Goal: Task Accomplishment & Management: Manage account settings

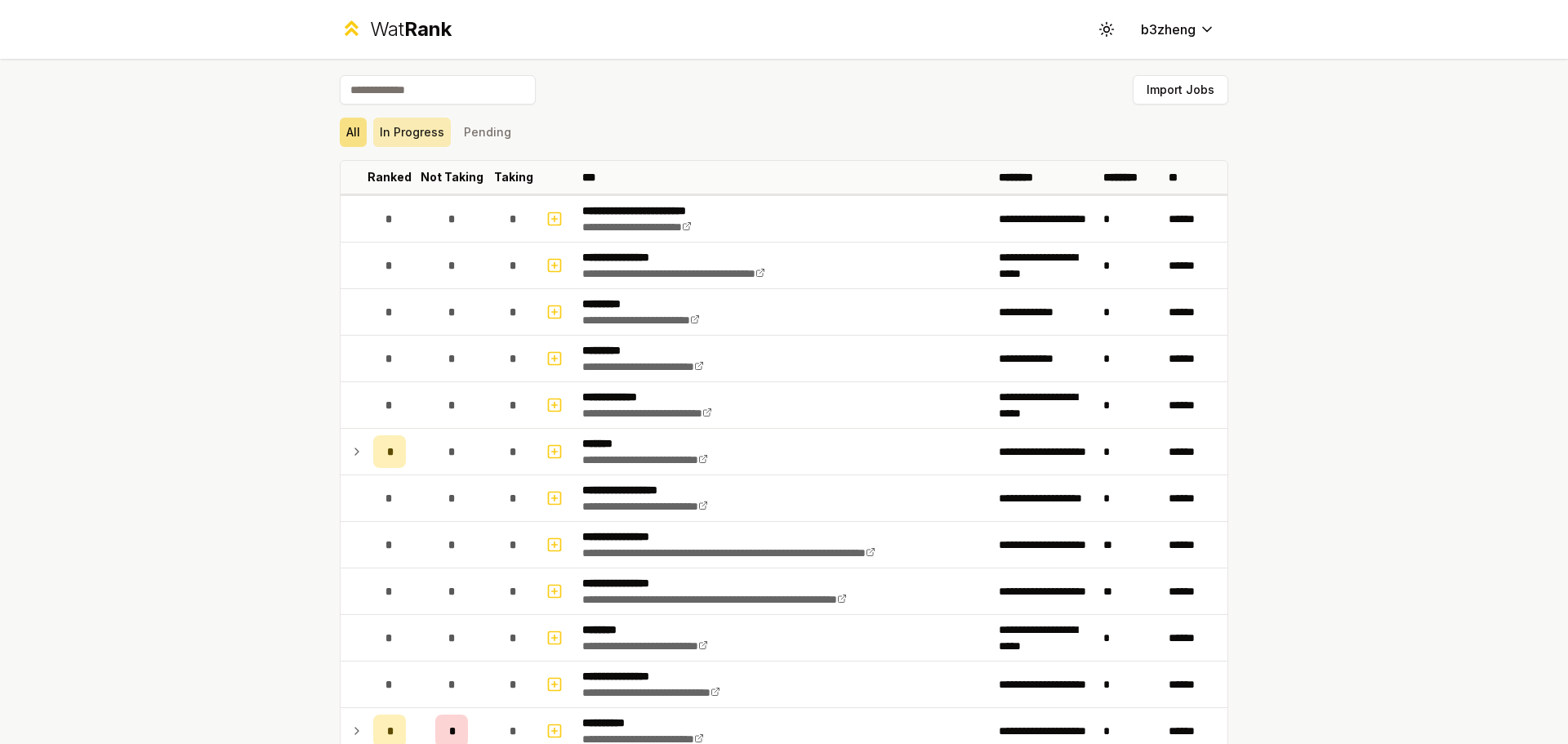
click at [416, 126] on button "In Progress" at bounding box center [412, 131] width 78 height 29
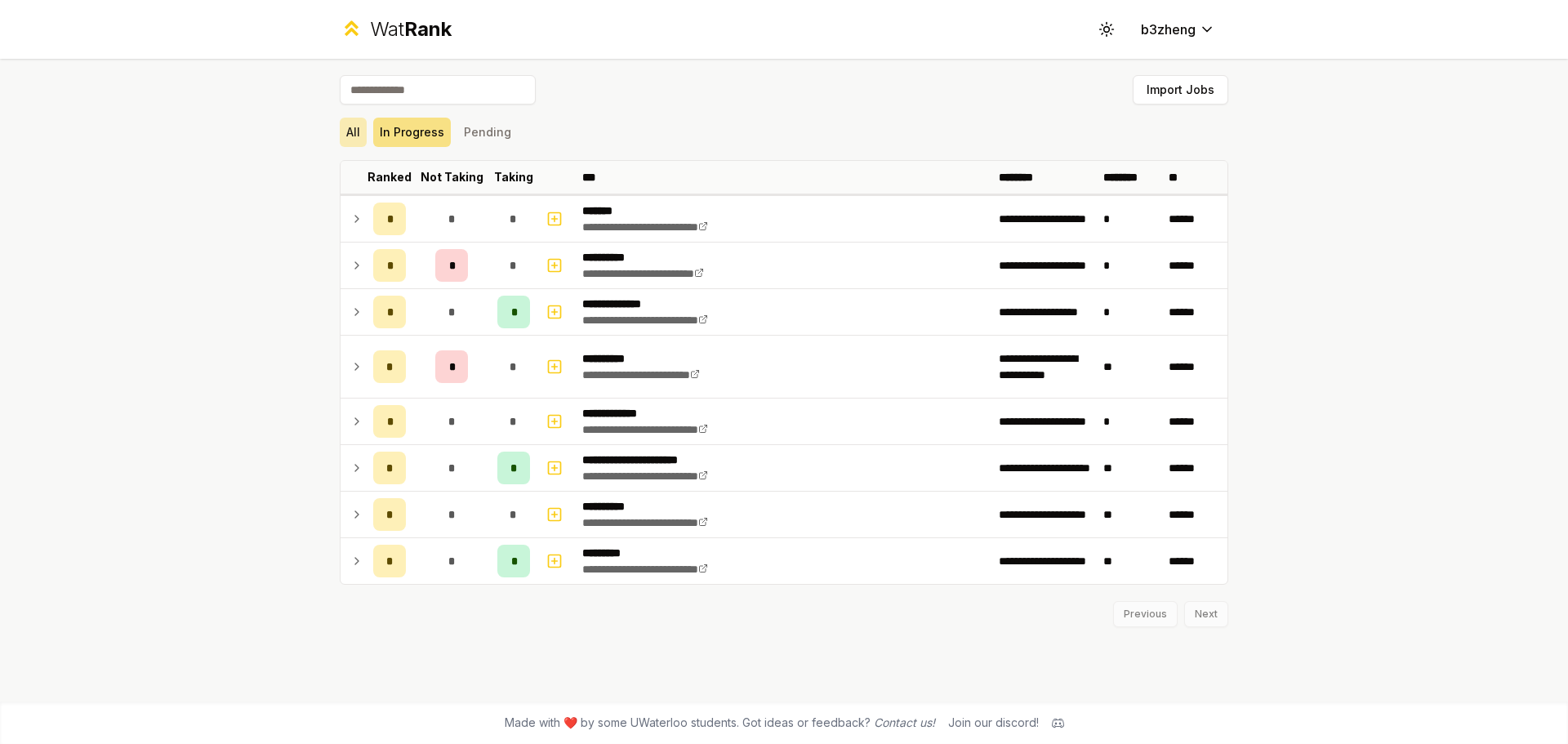
click at [352, 125] on button "All" at bounding box center [353, 131] width 27 height 29
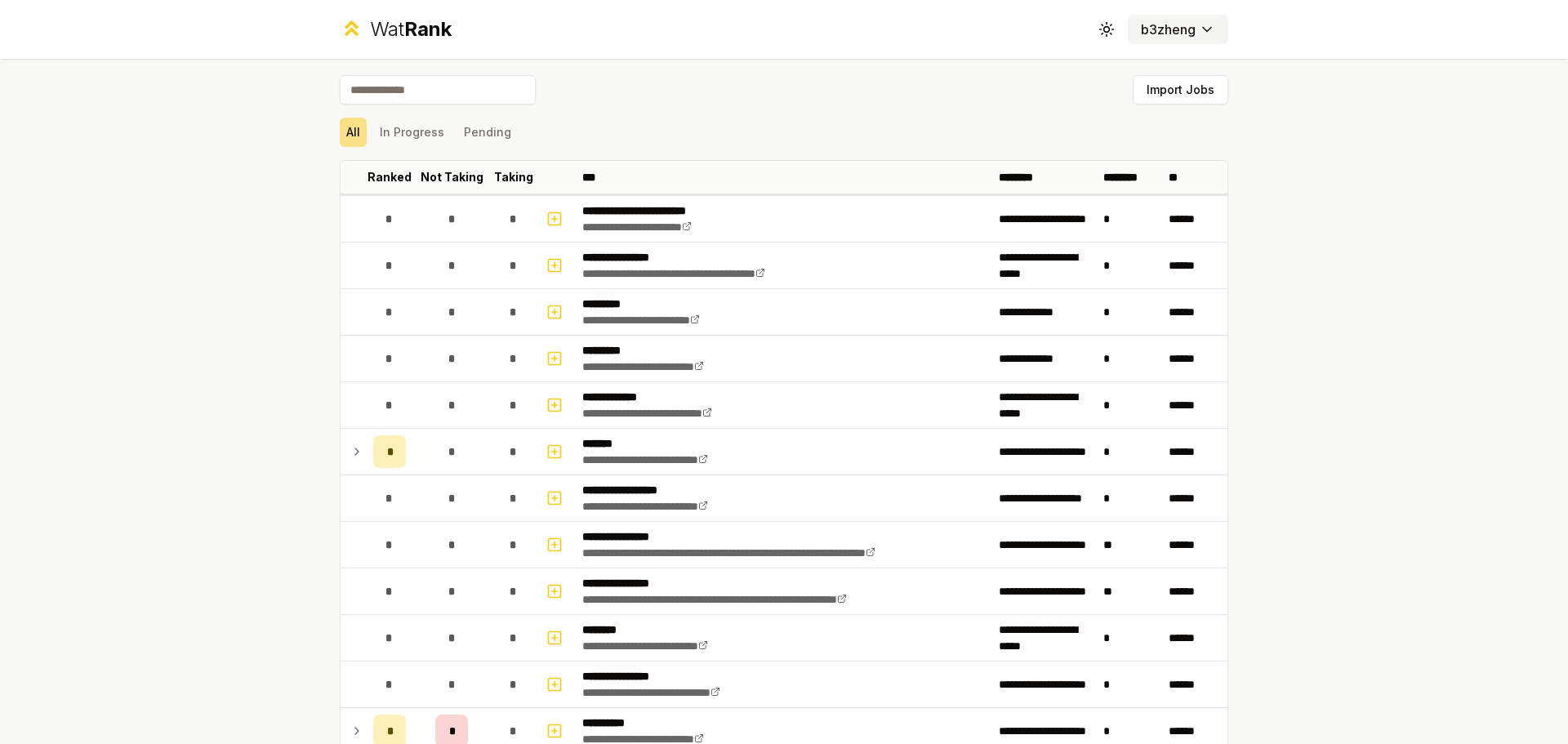
click at [1147, 41] on button "b3zheng" at bounding box center [1178, 29] width 100 height 29
click at [1215, 19] on button "b3zheng" at bounding box center [1178, 29] width 100 height 29
click at [474, 123] on button "Pending" at bounding box center [488, 131] width 60 height 29
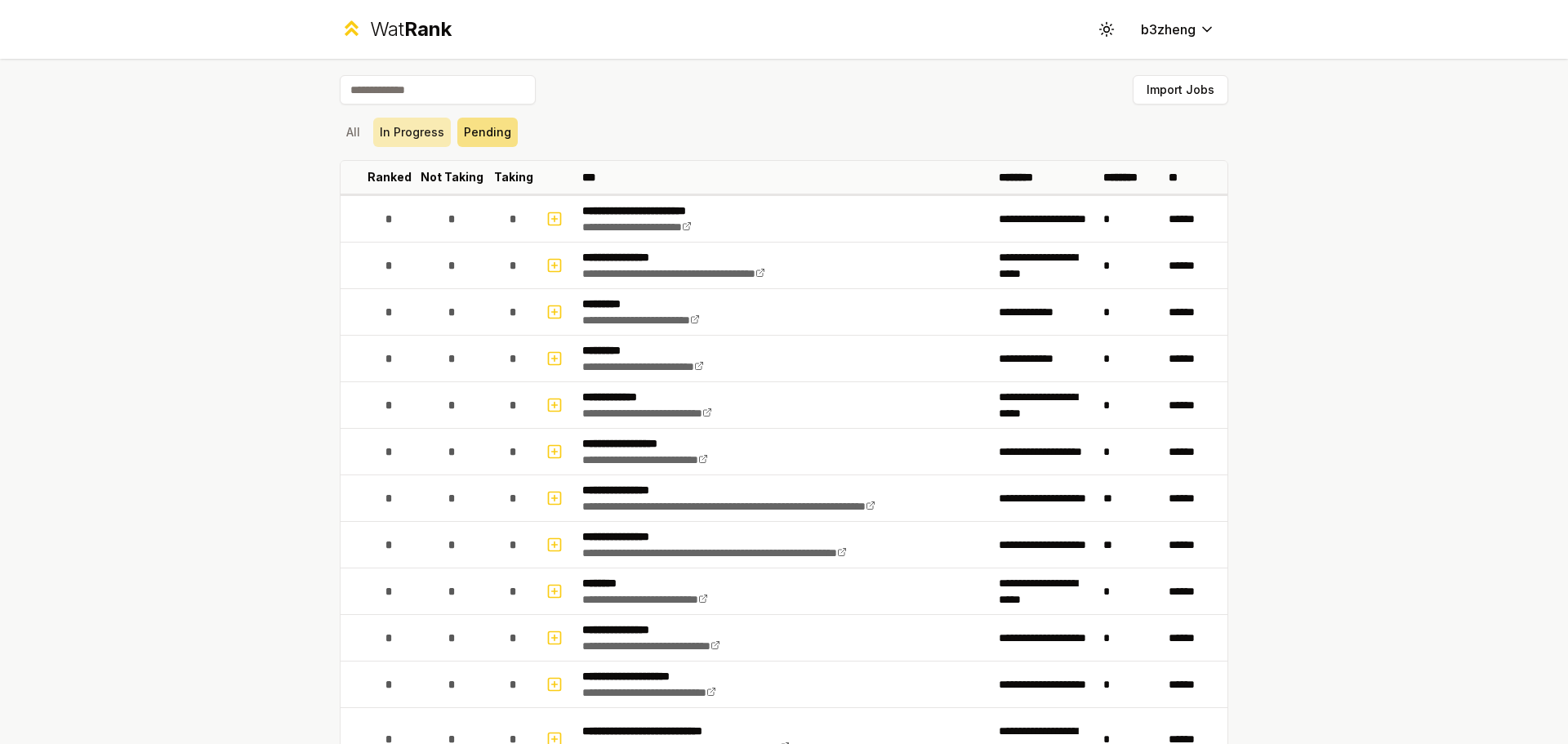
click at [373, 140] on button "In Progress" at bounding box center [412, 131] width 78 height 29
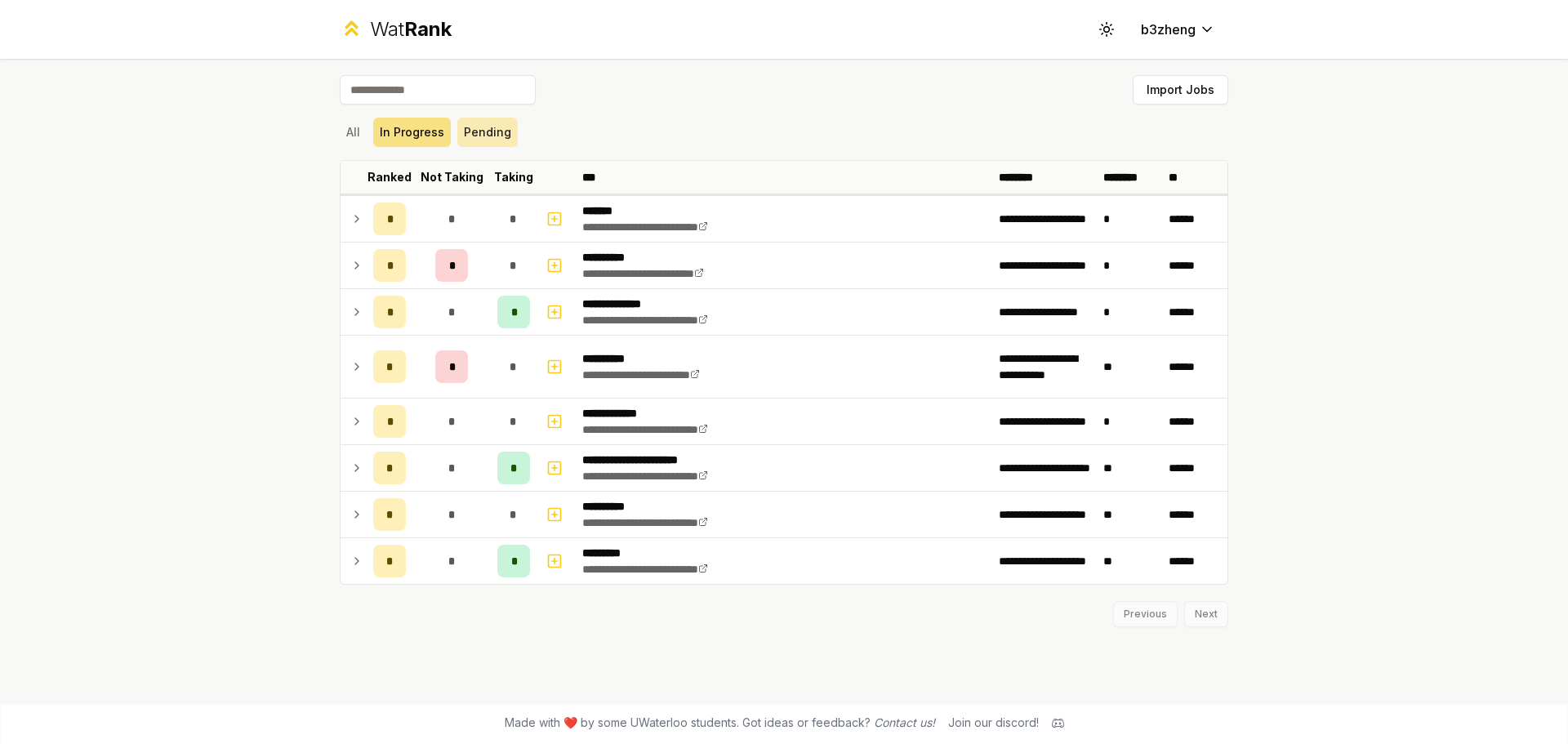
click at [471, 132] on button "Pending" at bounding box center [488, 131] width 60 height 29
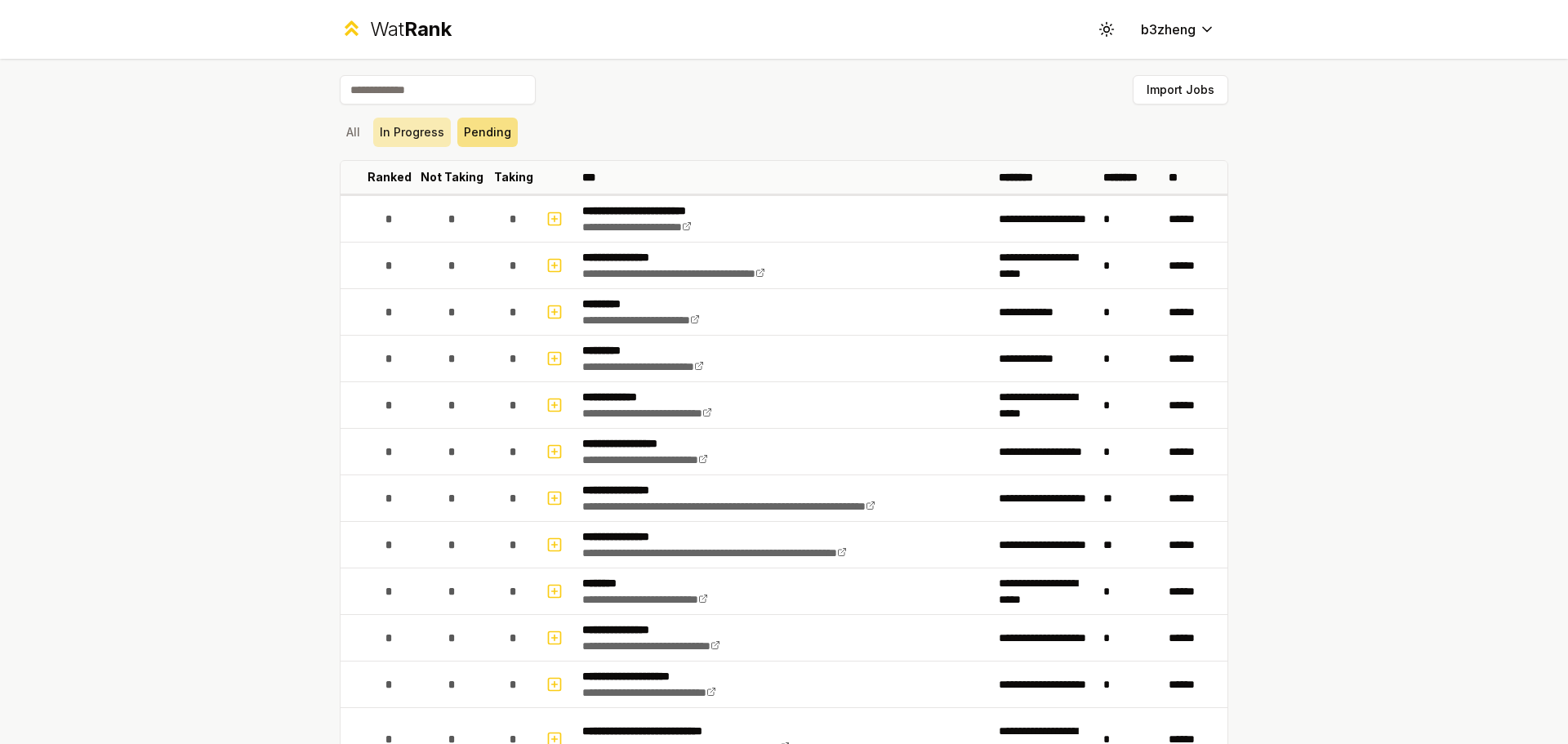
click at [392, 133] on button "In Progress" at bounding box center [412, 131] width 78 height 29
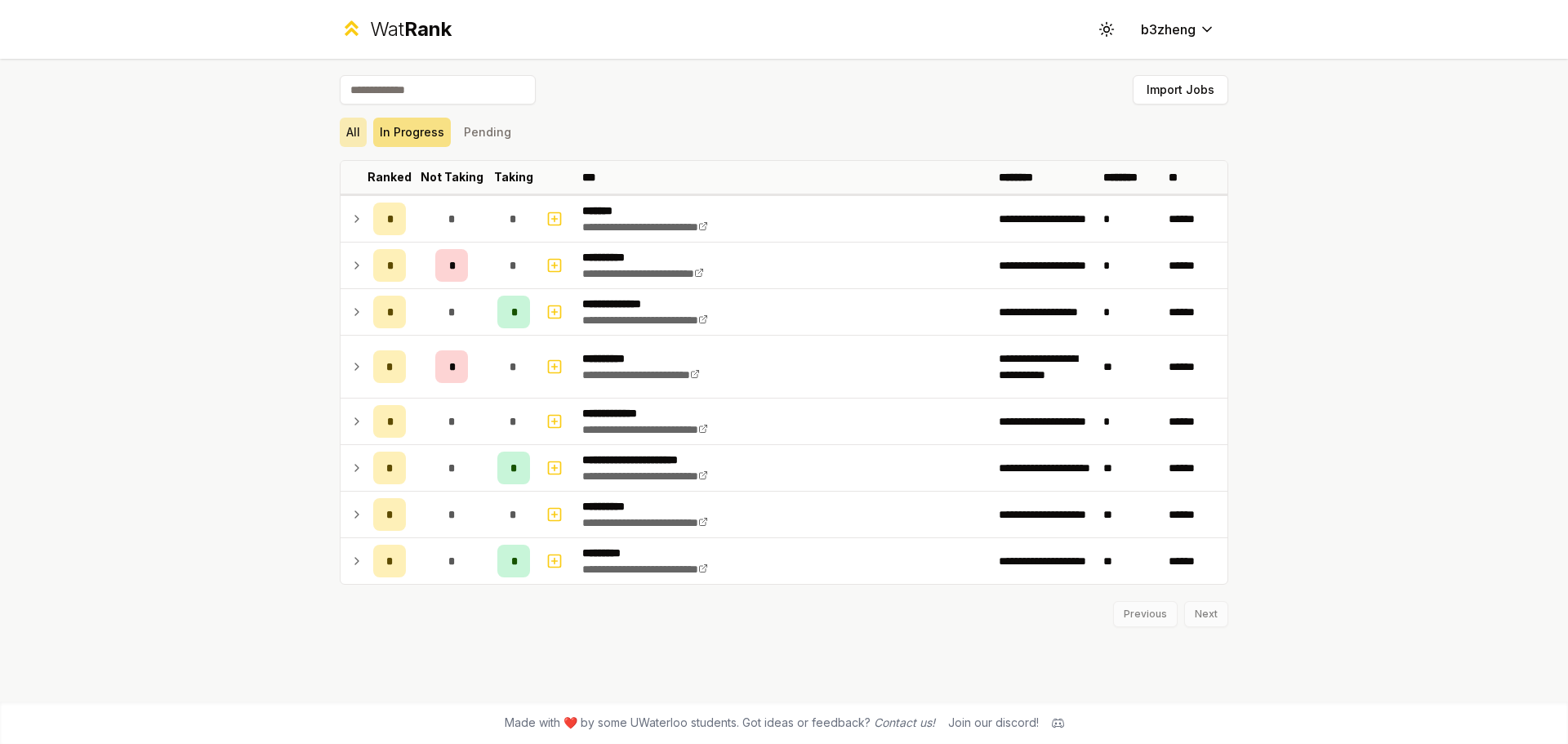
click at [346, 135] on button "All" at bounding box center [353, 131] width 27 height 29
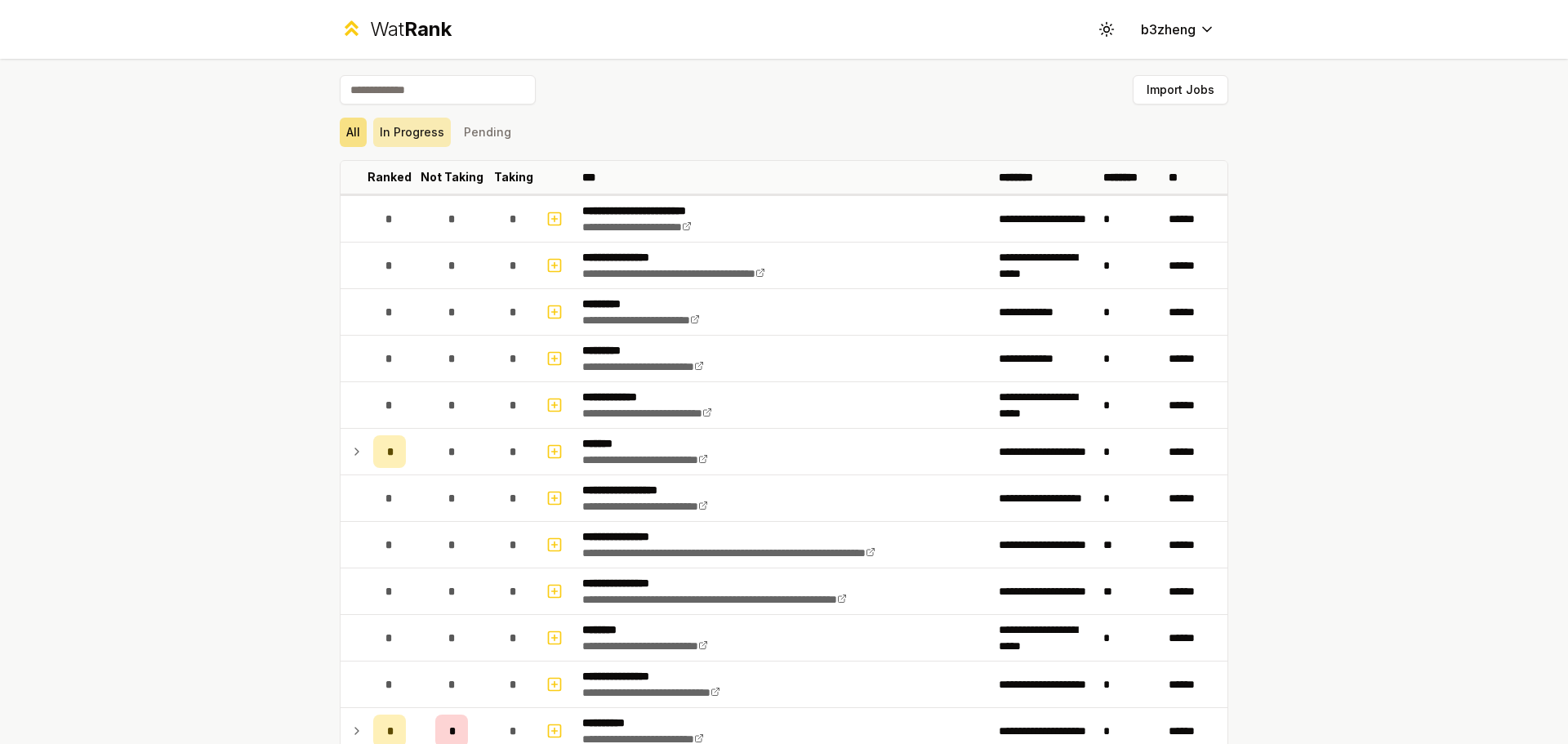
click at [421, 133] on button "In Progress" at bounding box center [412, 131] width 78 height 29
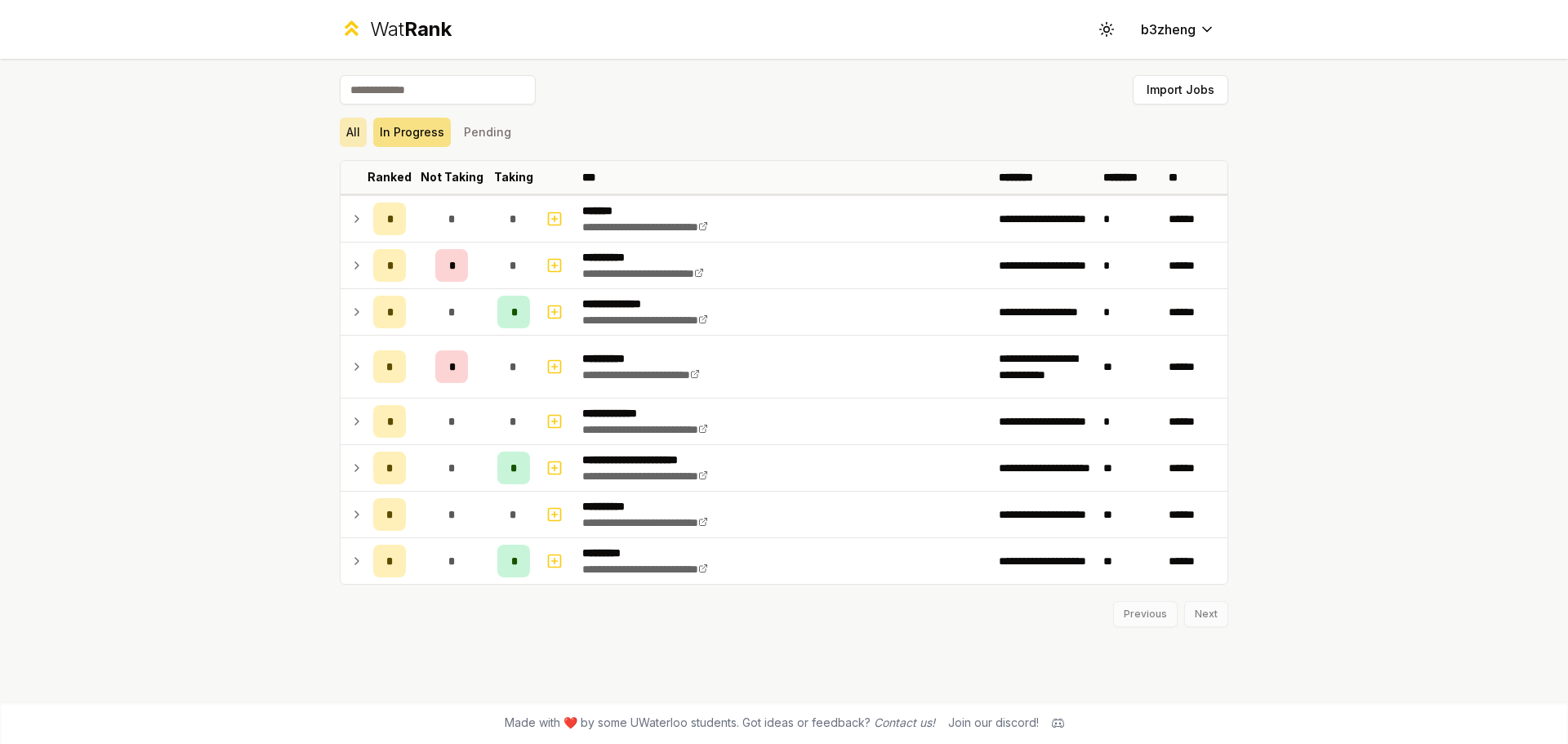
click at [342, 141] on button "All" at bounding box center [353, 131] width 27 height 29
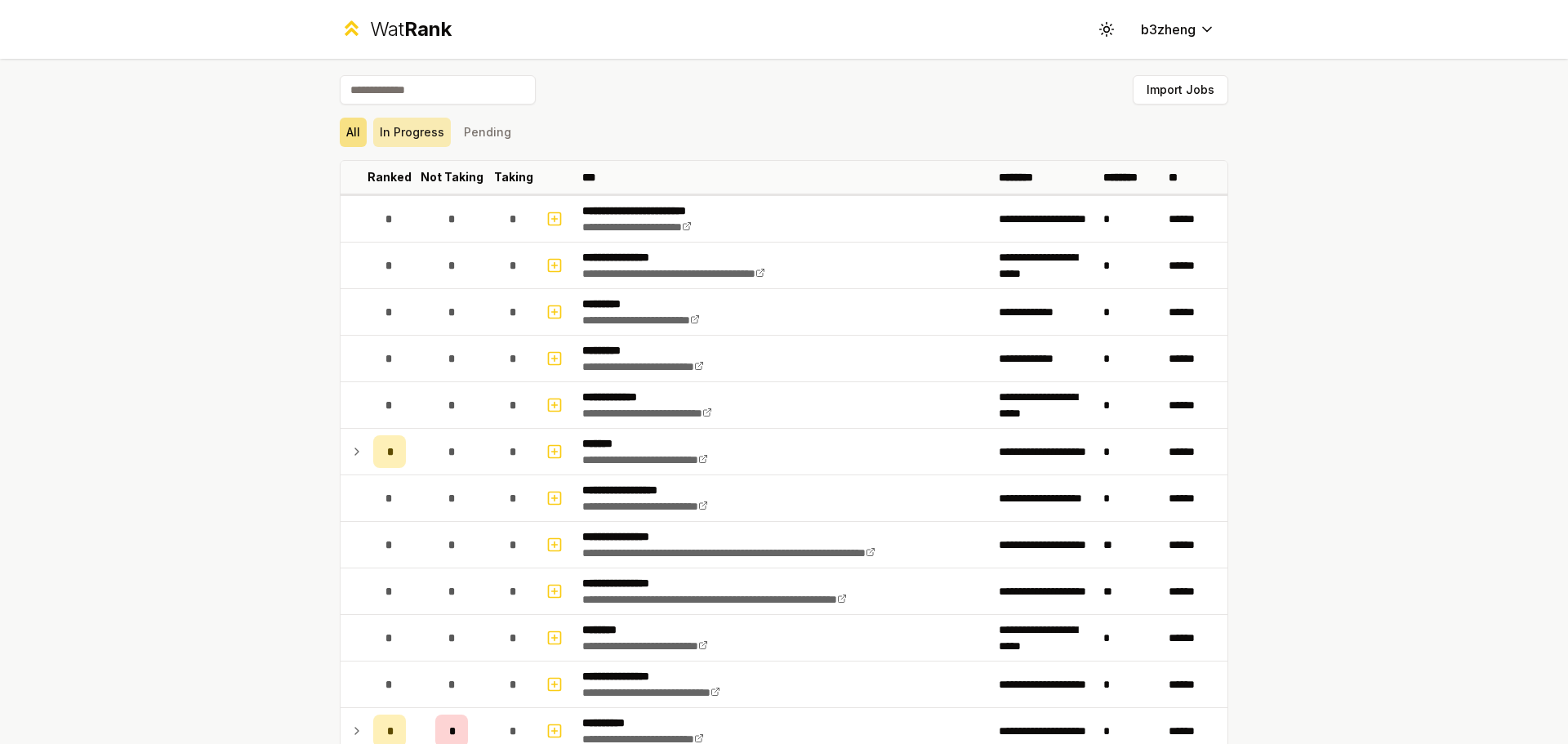
click at [410, 122] on button "In Progress" at bounding box center [412, 131] width 78 height 29
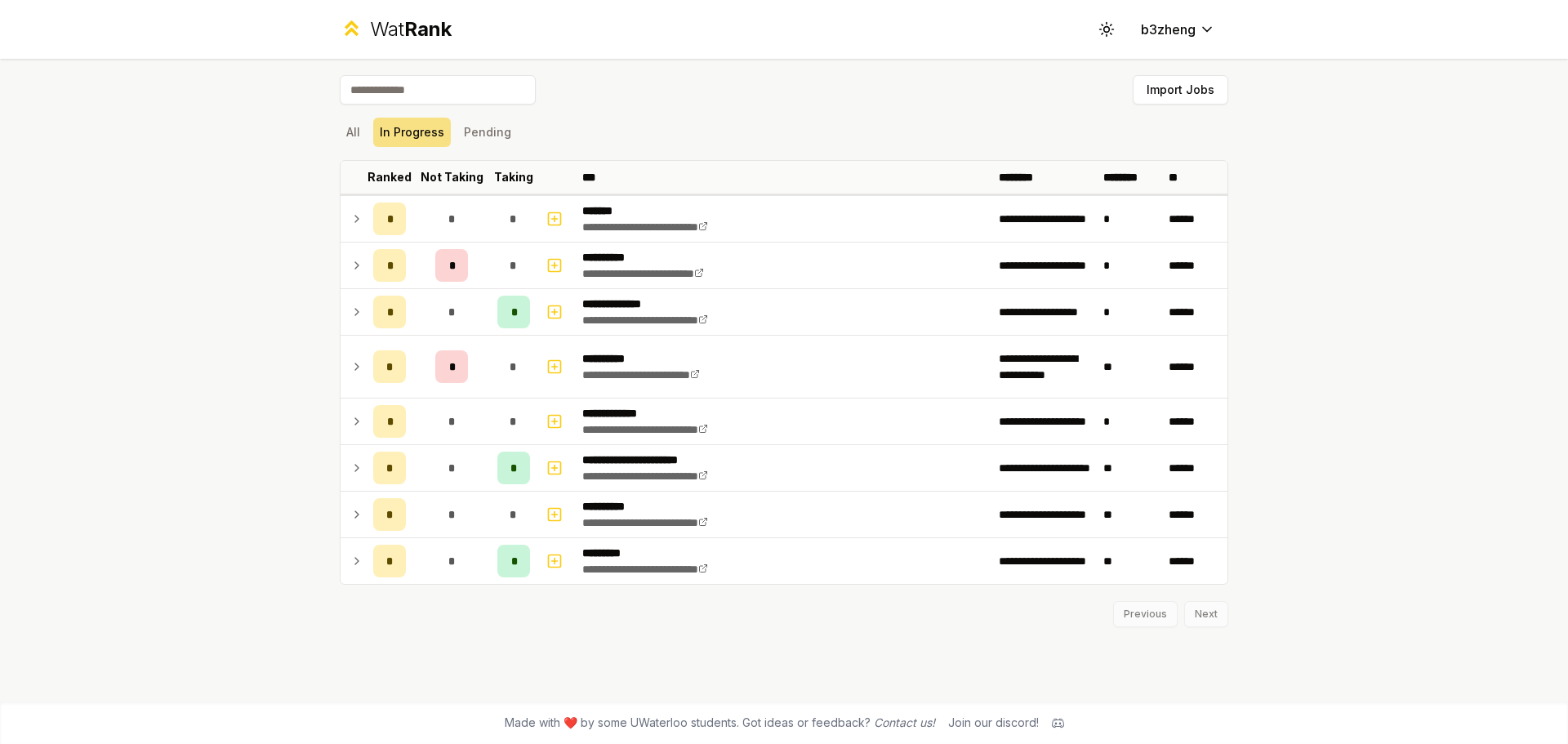
click at [1229, 597] on div "**********" at bounding box center [784, 380] width 940 height 643
click at [1228, 606] on div "Previous Next" at bounding box center [784, 606] width 888 height 43
click at [1210, 617] on div "Previous Next" at bounding box center [784, 606] width 888 height 43
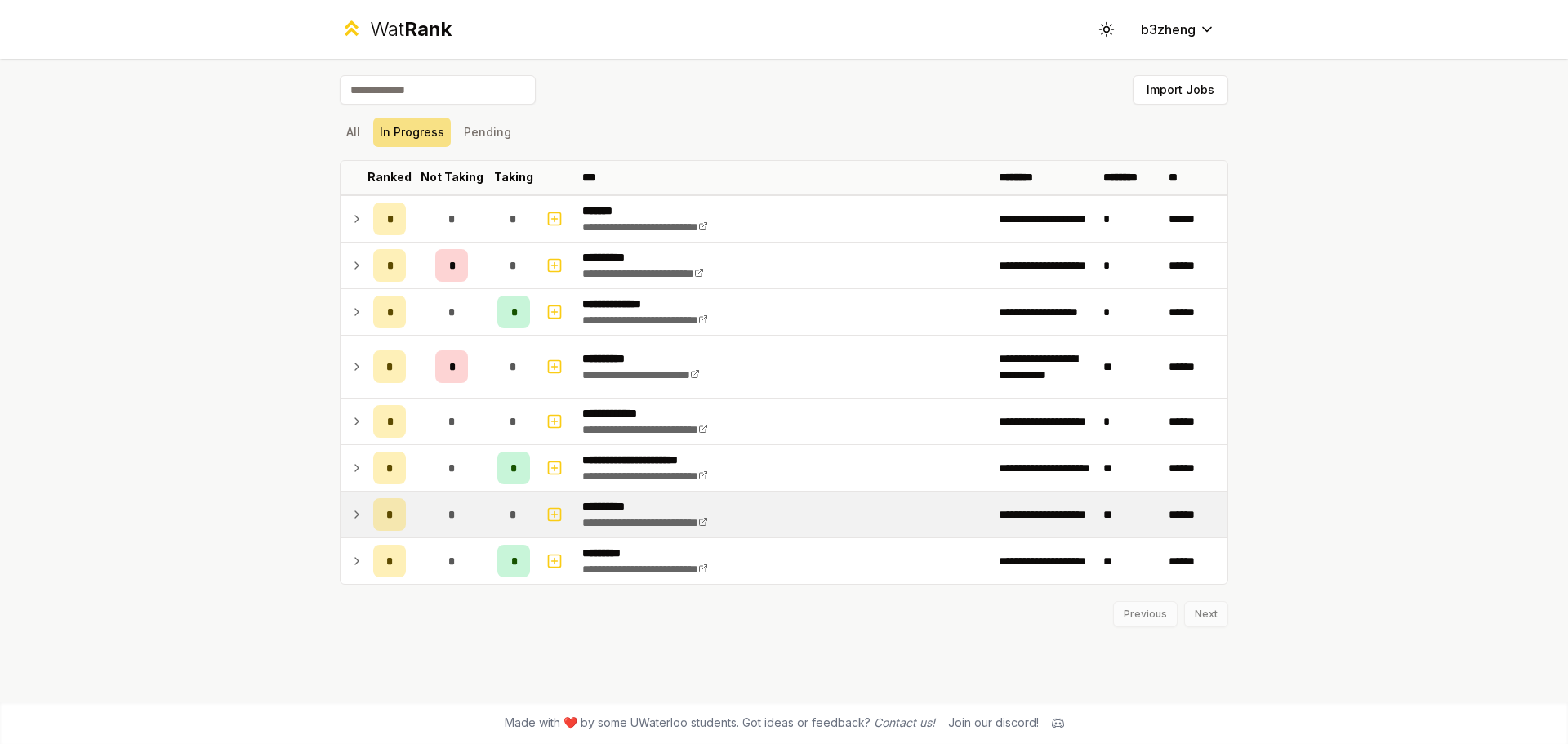
click at [379, 517] on div "*" at bounding box center [389, 514] width 33 height 33
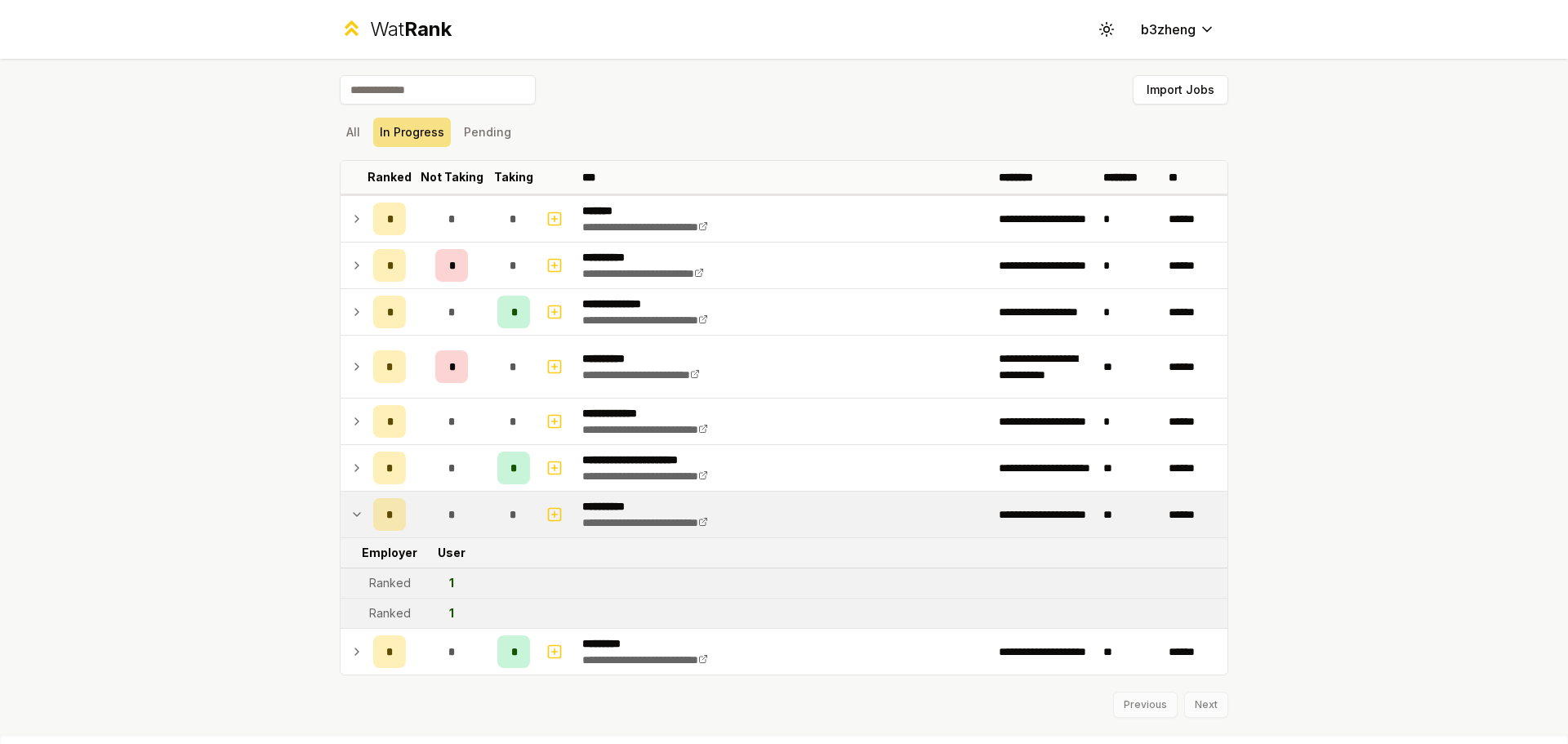
click at [491, 526] on td "*" at bounding box center [513, 514] width 45 height 45
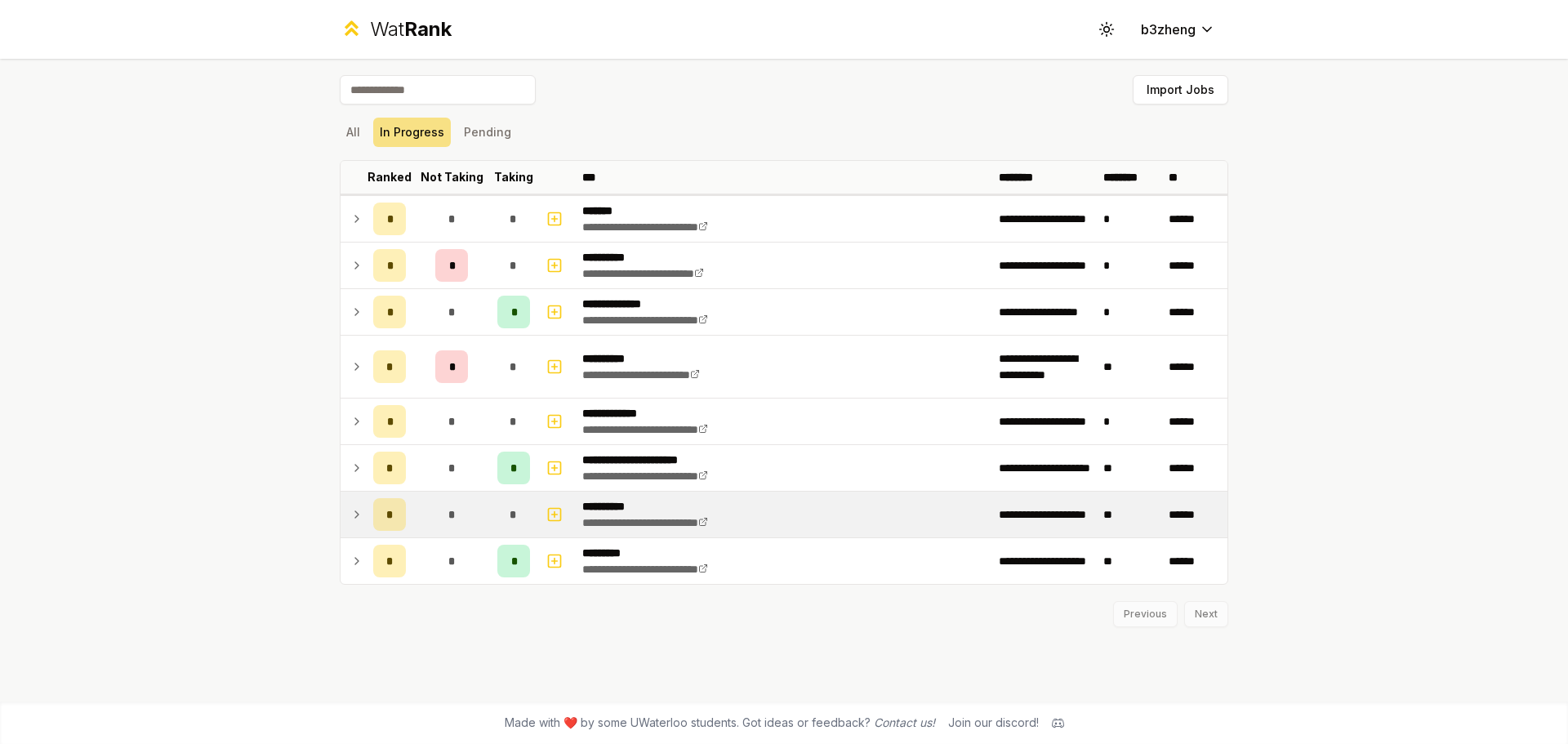
click at [490, 523] on td "*" at bounding box center [451, 514] width 78 height 45
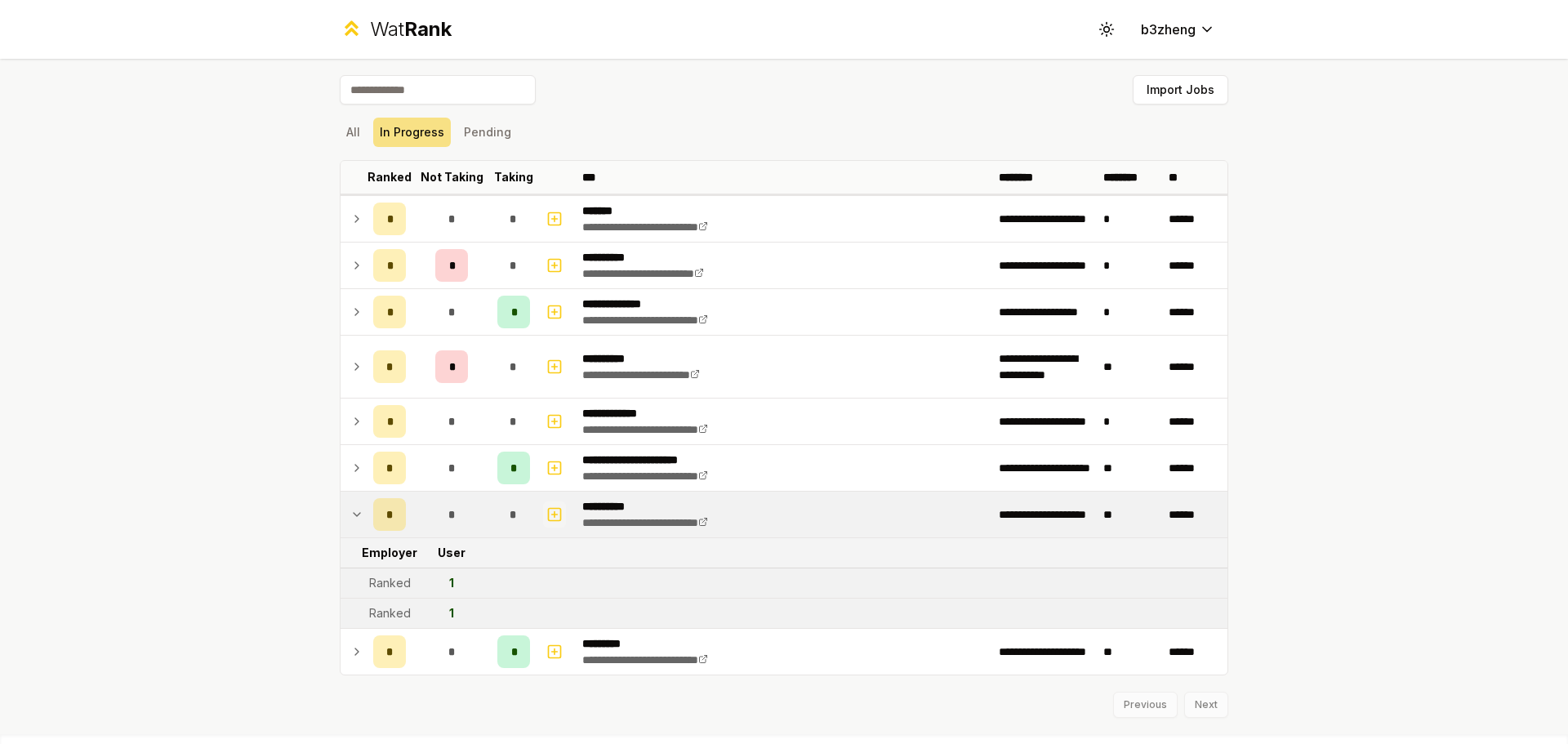
click at [549, 514] on rect "button" at bounding box center [555, 513] width 12 height 12
select select
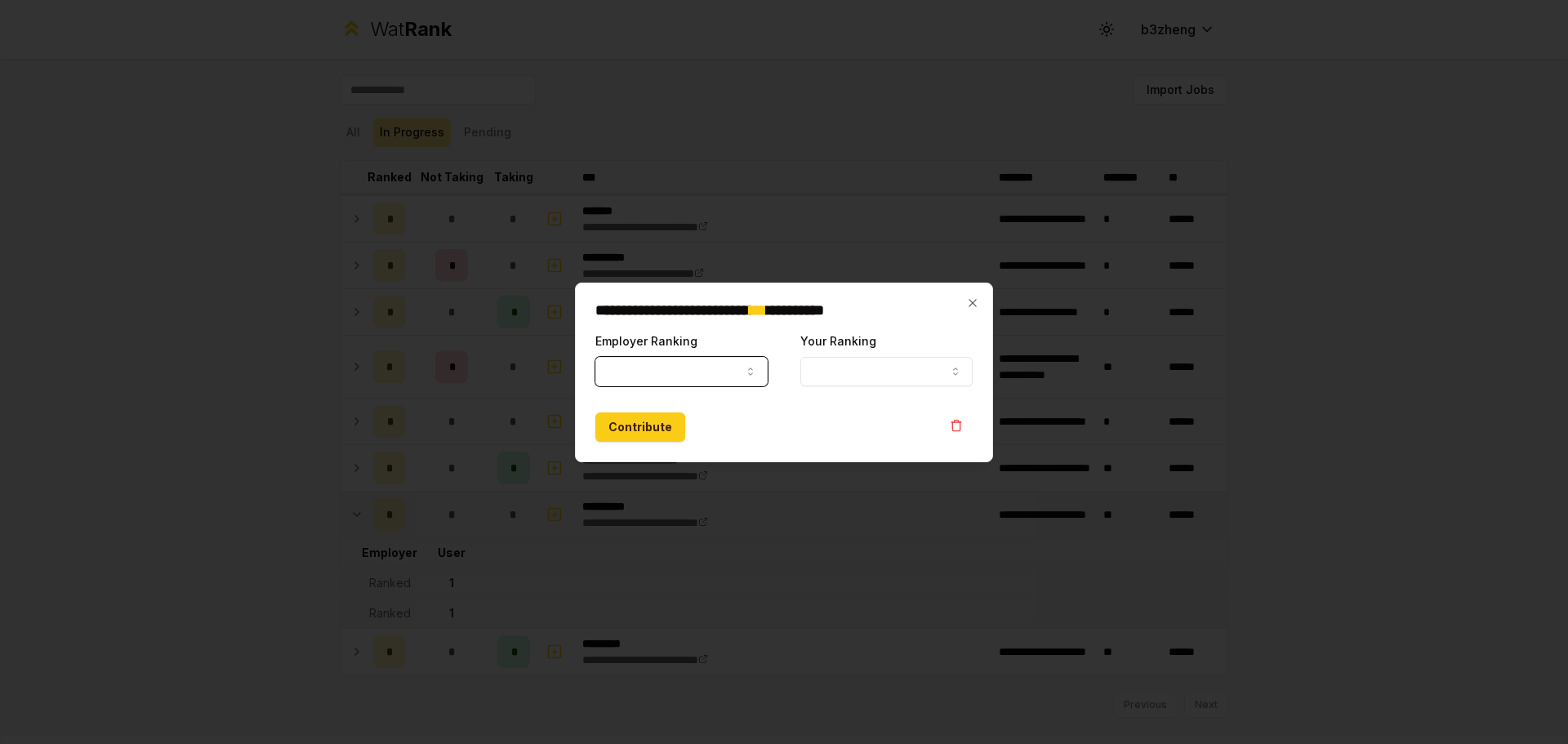
click at [729, 381] on button "Employer Ranking" at bounding box center [681, 372] width 172 height 29
click at [898, 348] on div "**********" at bounding box center [887, 358] width 172 height 56
click at [892, 359] on button "Your Ranking" at bounding box center [887, 372] width 172 height 29
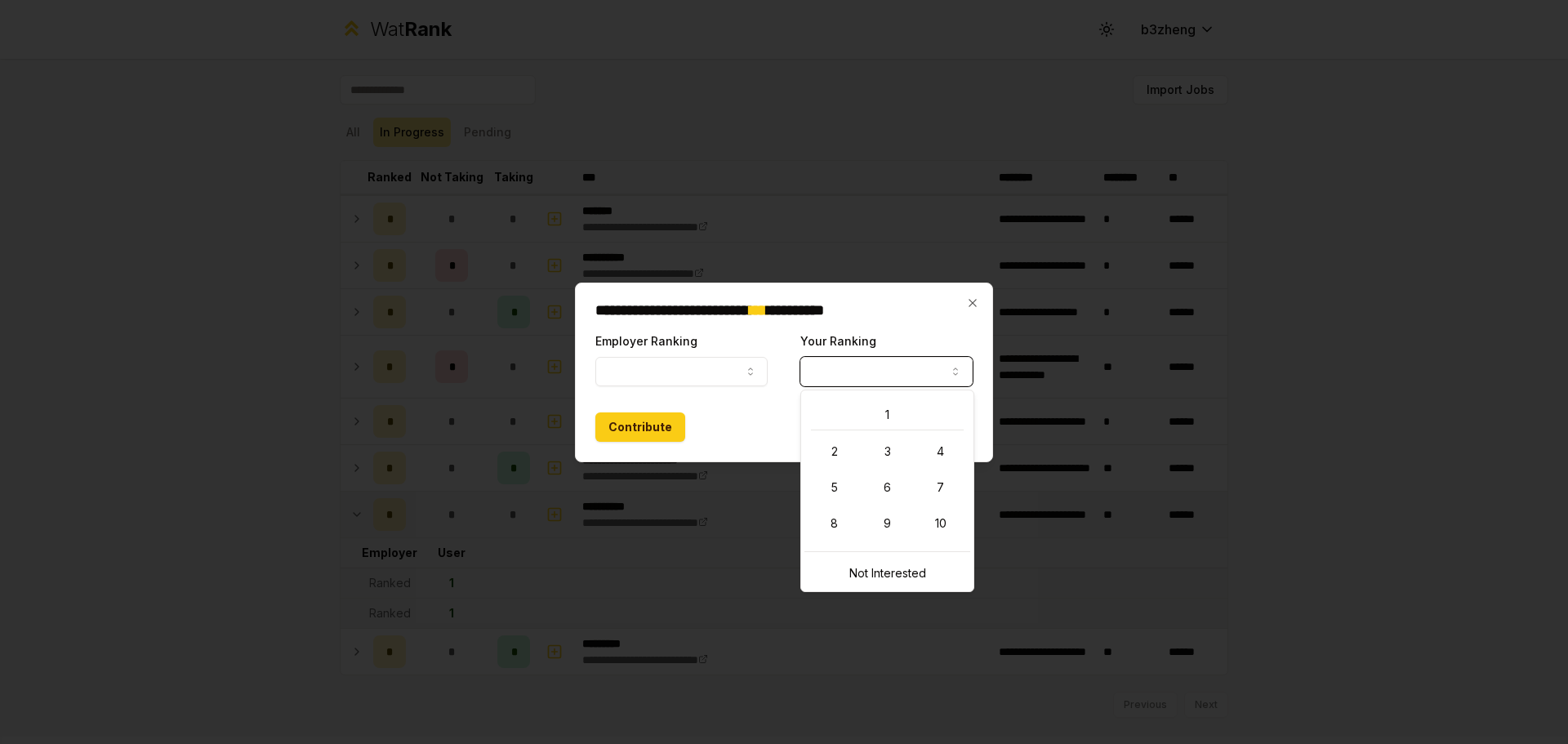
click at [893, 359] on button "Your Ranking" at bounding box center [887, 372] width 172 height 29
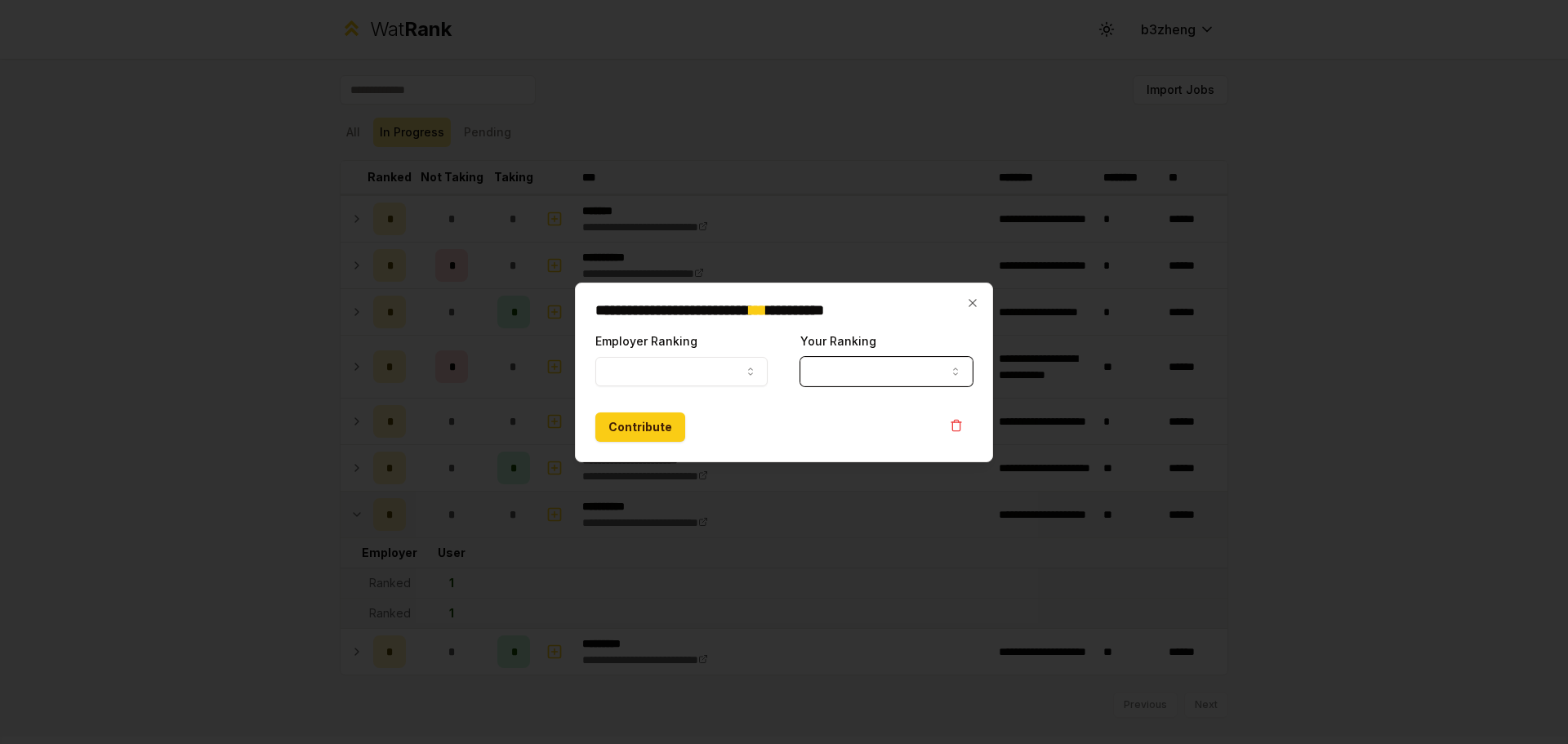
click at [736, 365] on button "Employer Ranking" at bounding box center [681, 372] width 172 height 29
click at [969, 302] on icon "button" at bounding box center [973, 303] width 13 height 13
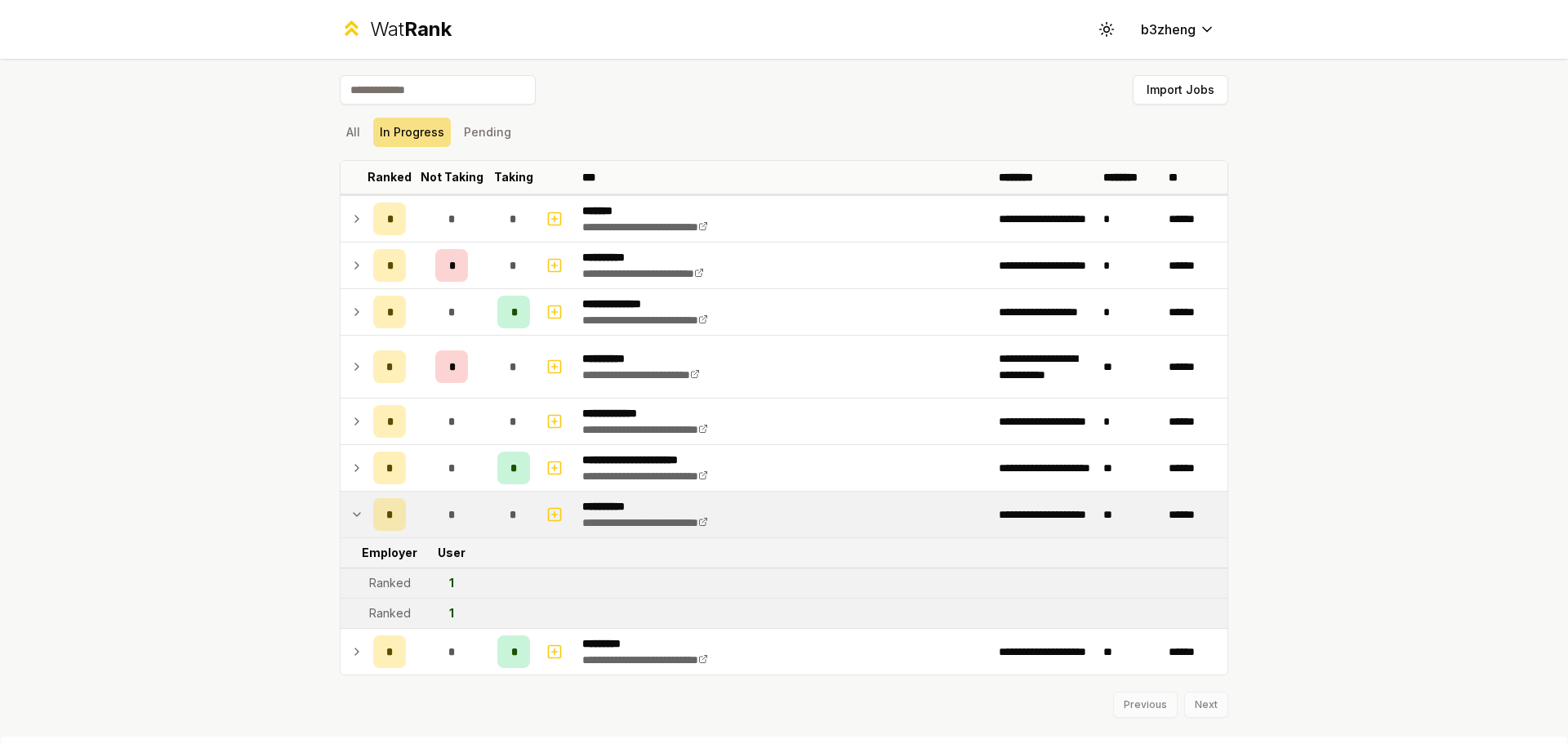
click at [184, 401] on div "**********" at bounding box center [784, 372] width 1568 height 744
drag, startPoint x: 238, startPoint y: 400, endPoint x: 196, endPoint y: 438, distance: 56.6
click at [133, 406] on div "**********" at bounding box center [784, 372] width 1568 height 744
click at [546, 521] on icon "button" at bounding box center [554, 514] width 16 height 20
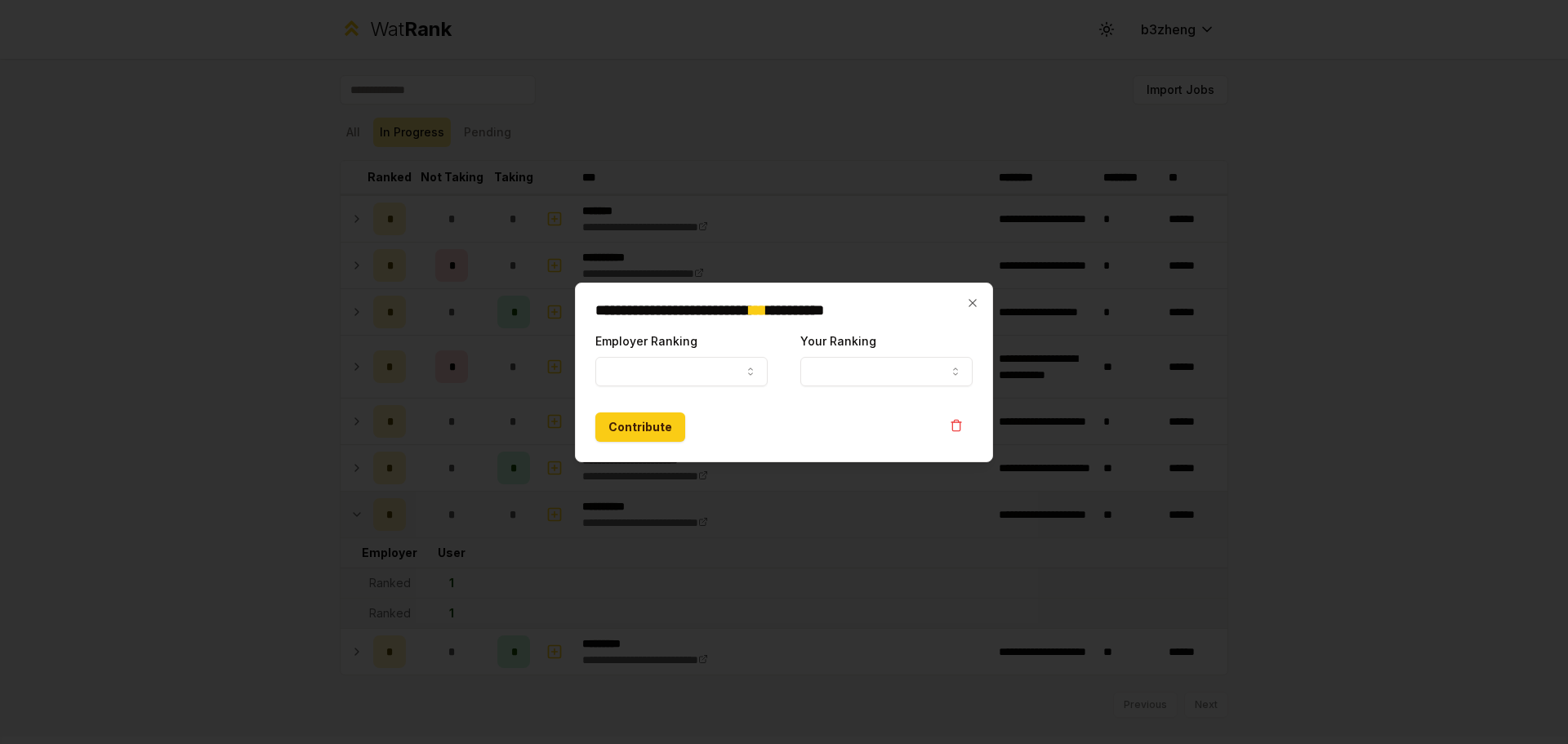
select select
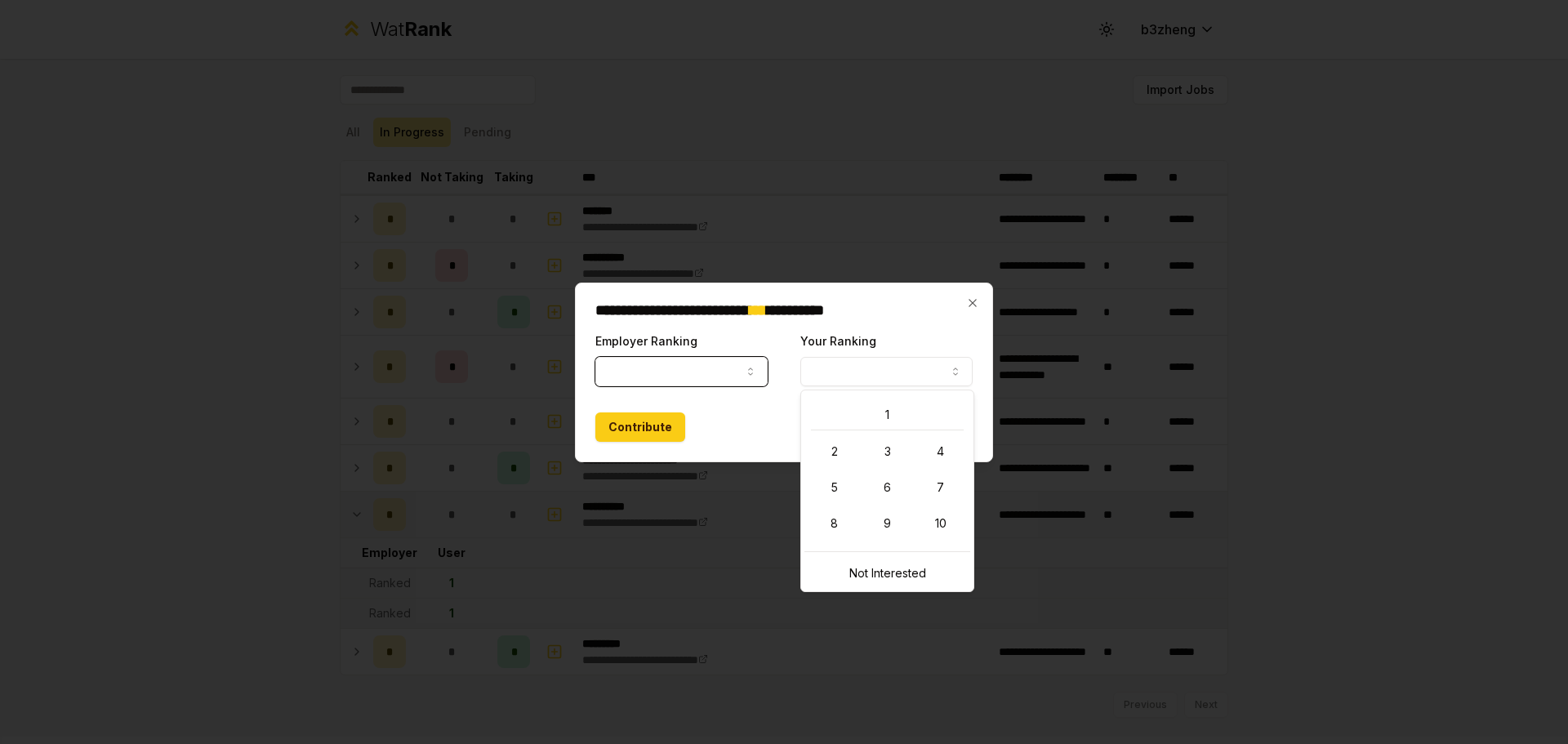
click at [910, 370] on button "Your Ranking" at bounding box center [887, 372] width 172 height 29
click at [952, 301] on div "**********" at bounding box center [784, 372] width 418 height 180
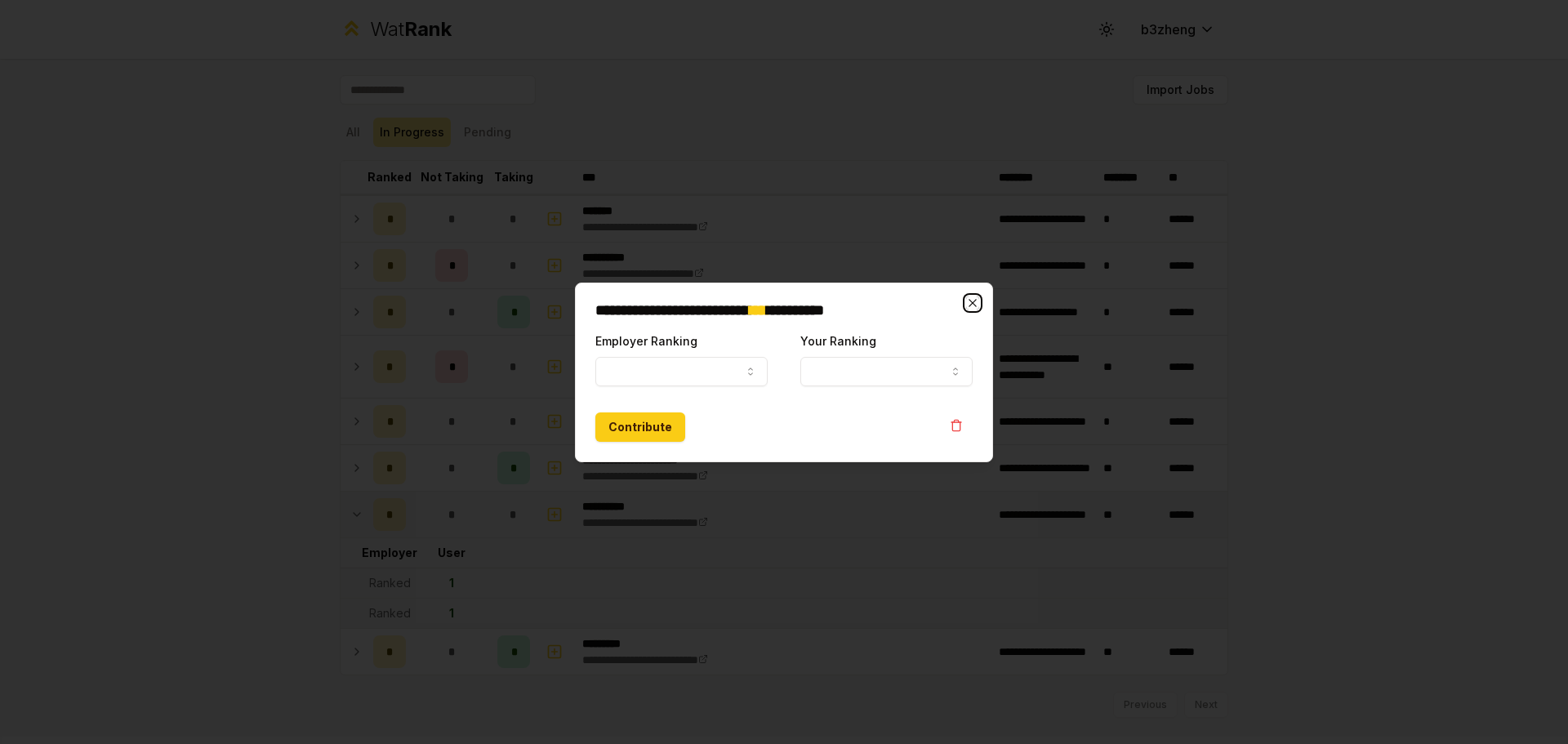
click at [971, 304] on icon "button" at bounding box center [973, 303] width 8 height 8
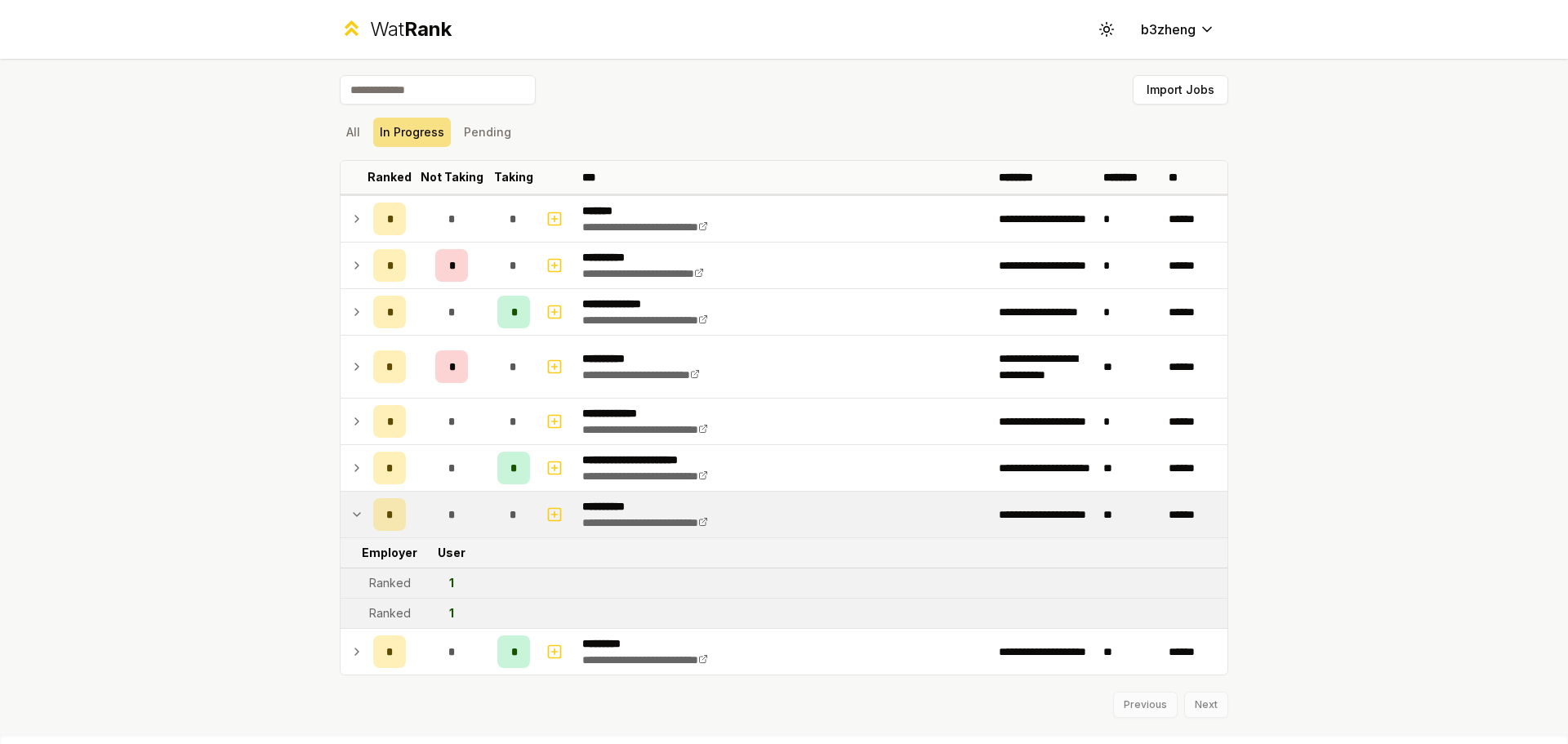
click at [203, 404] on div "**********" at bounding box center [784, 372] width 1568 height 744
drag, startPoint x: 243, startPoint y: 396, endPoint x: 222, endPoint y: 385, distance: 23.7
click at [159, 371] on div "**********" at bounding box center [784, 372] width 1568 height 744
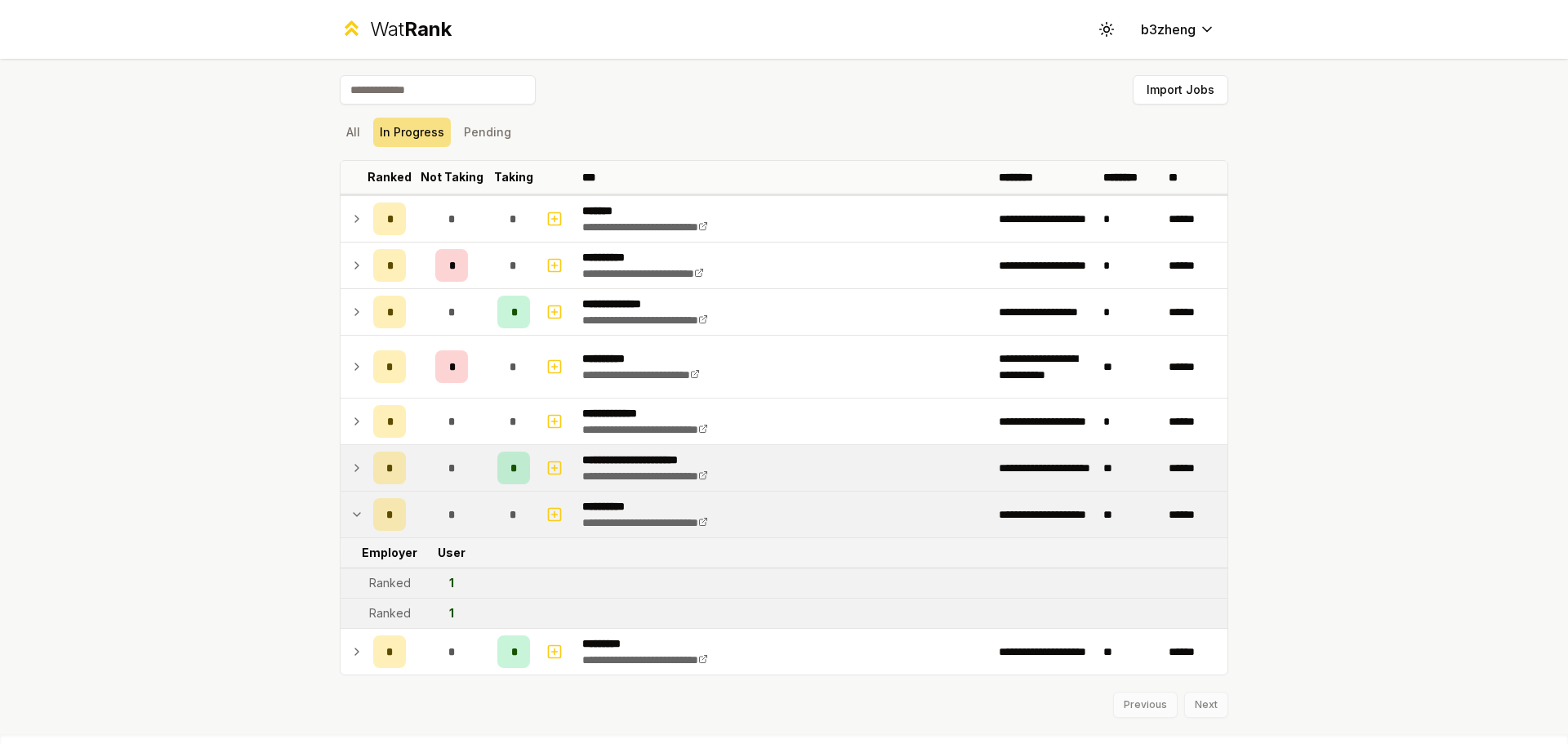
click at [388, 472] on div "*" at bounding box center [389, 468] width 33 height 33
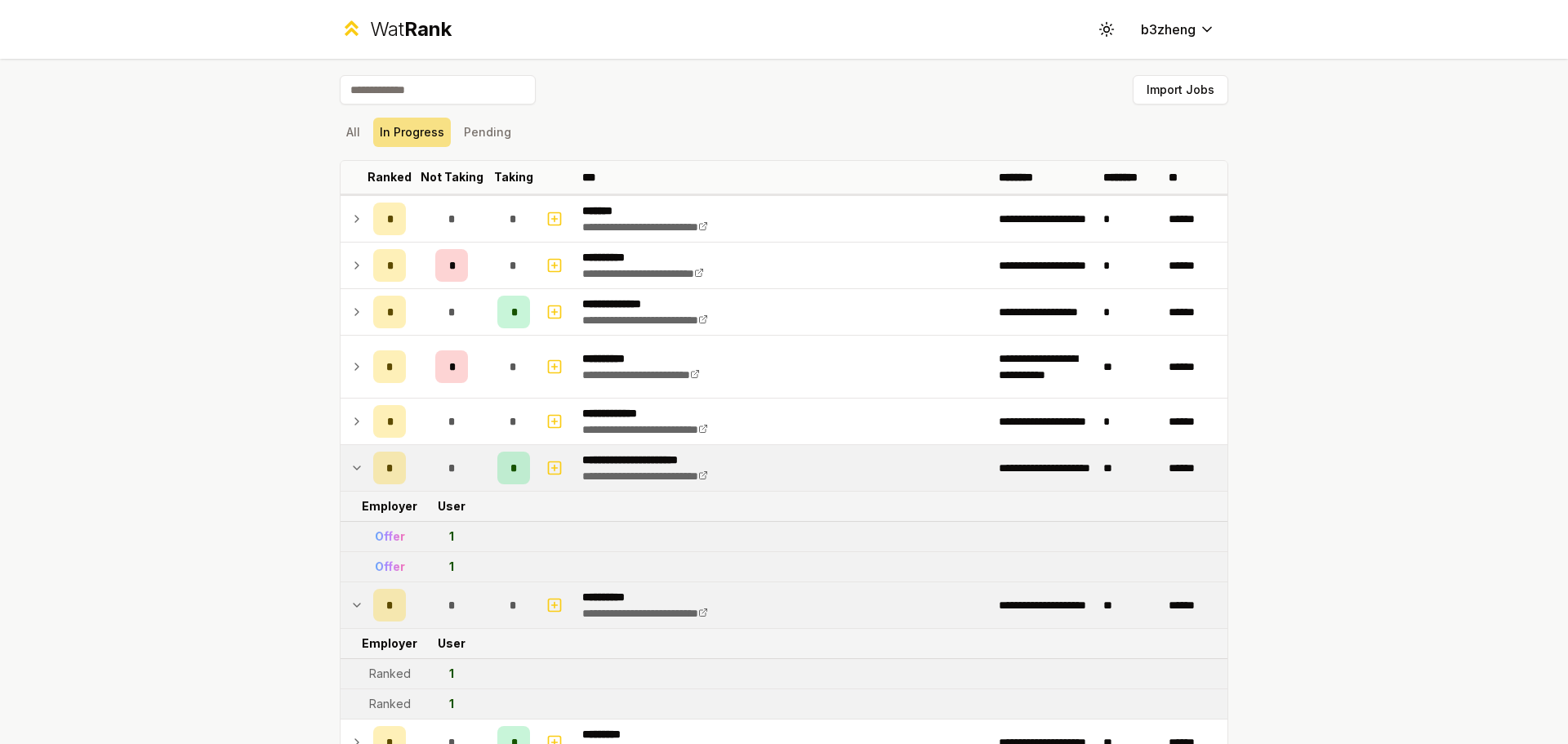
click at [340, 470] on td at bounding box center [353, 468] width 26 height 45
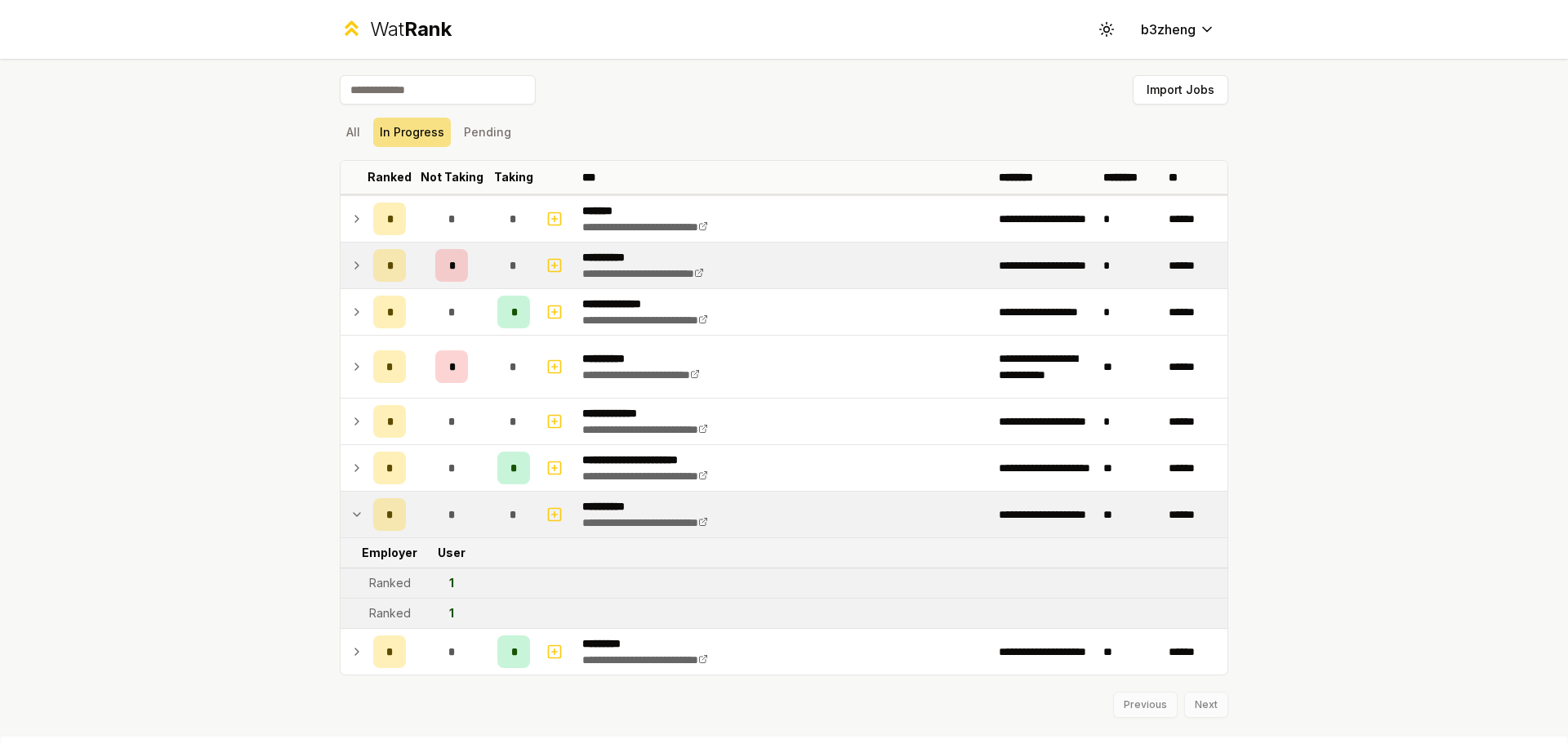
click at [465, 271] on td "*" at bounding box center [451, 266] width 78 height 45
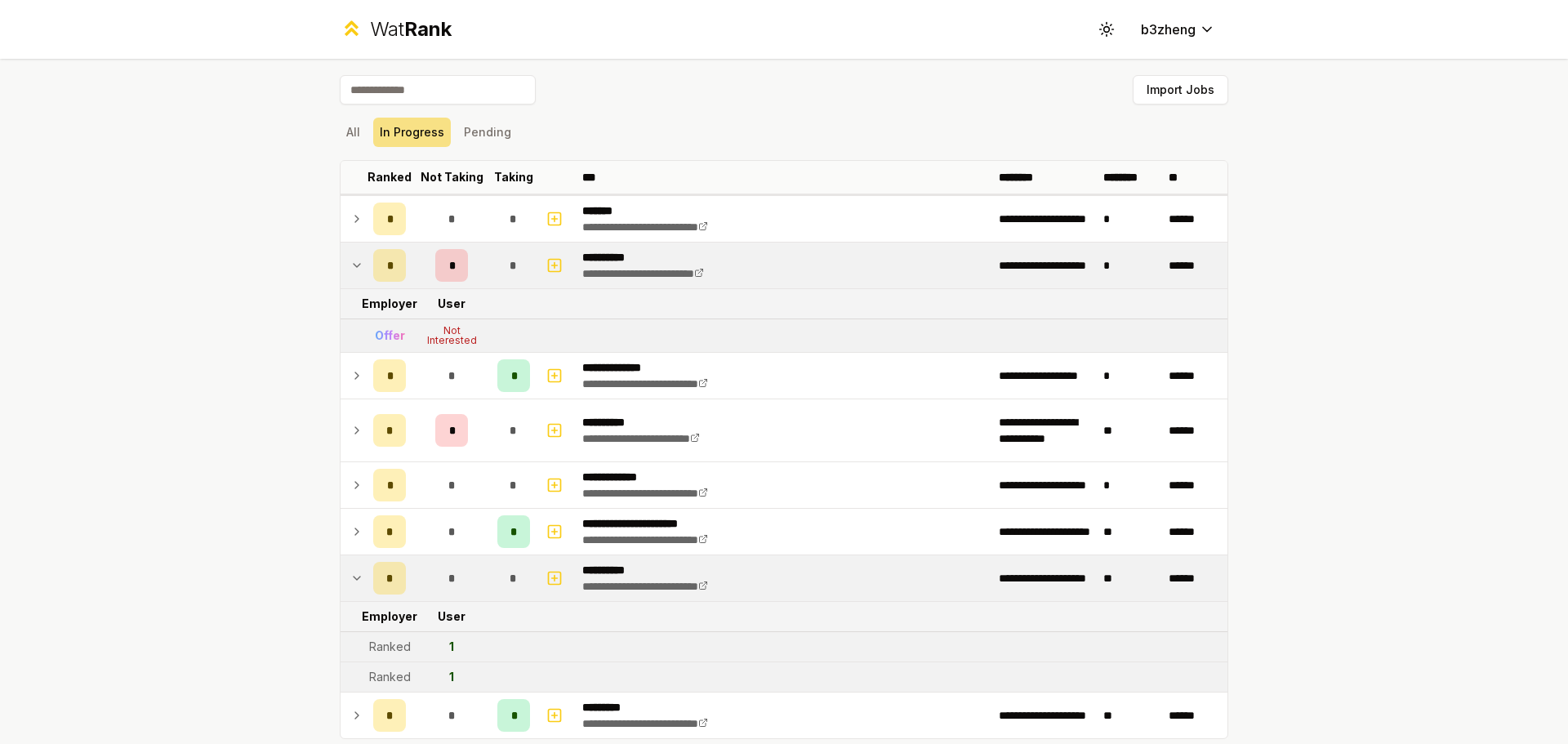
click at [459, 268] on div "*" at bounding box center [452, 266] width 33 height 33
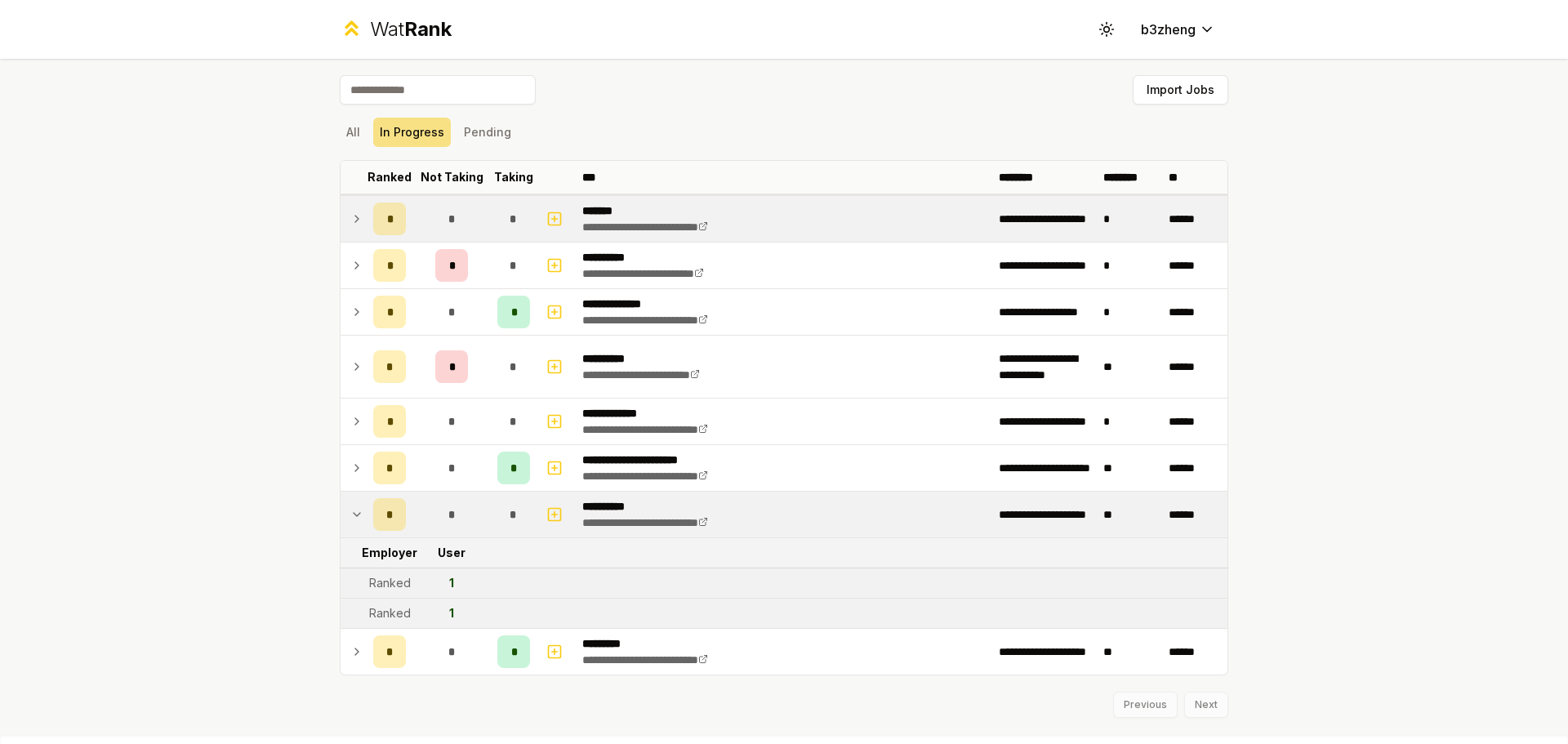
click at [515, 222] on div "*" at bounding box center [513, 218] width 33 height 33
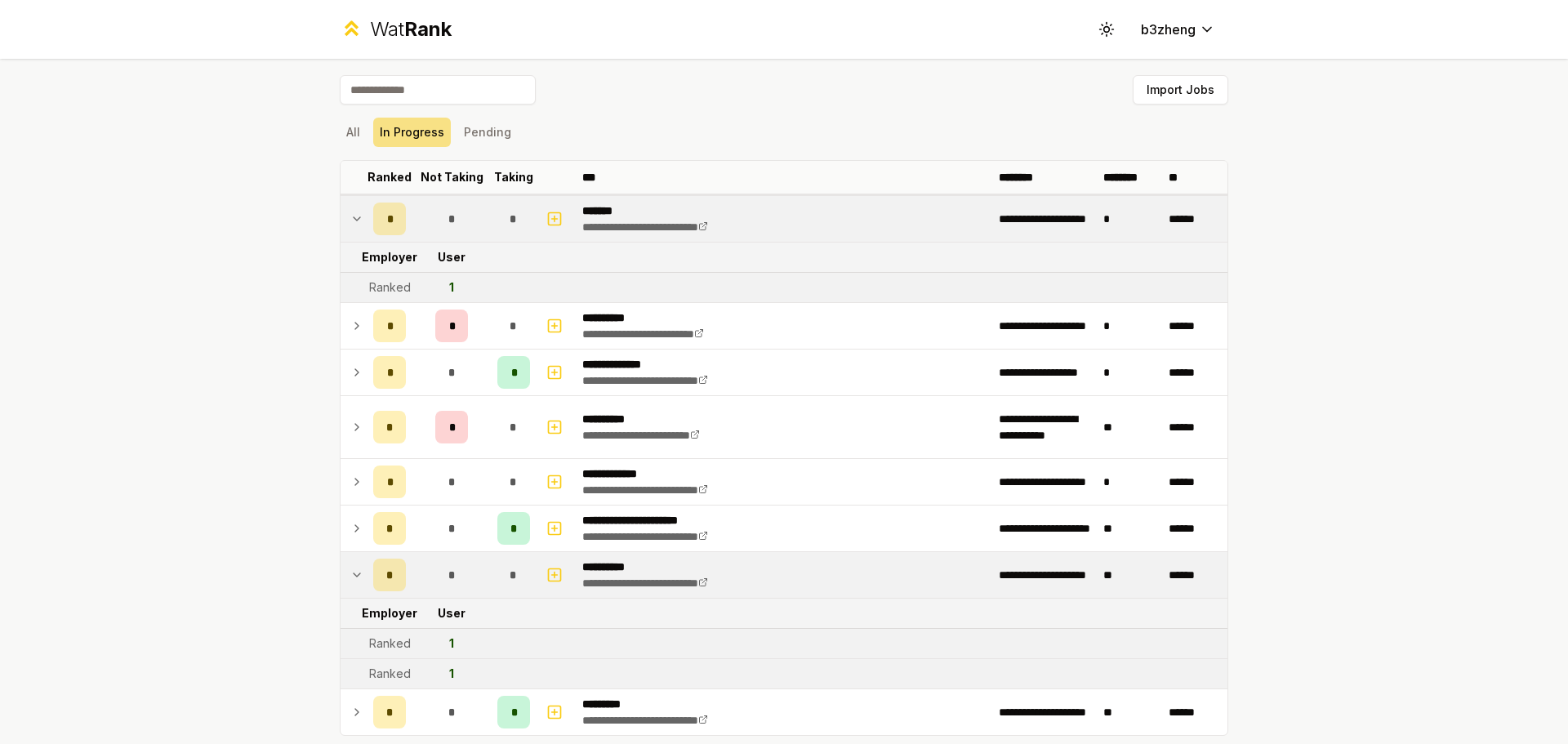
click at [515, 222] on div "*" at bounding box center [513, 218] width 33 height 33
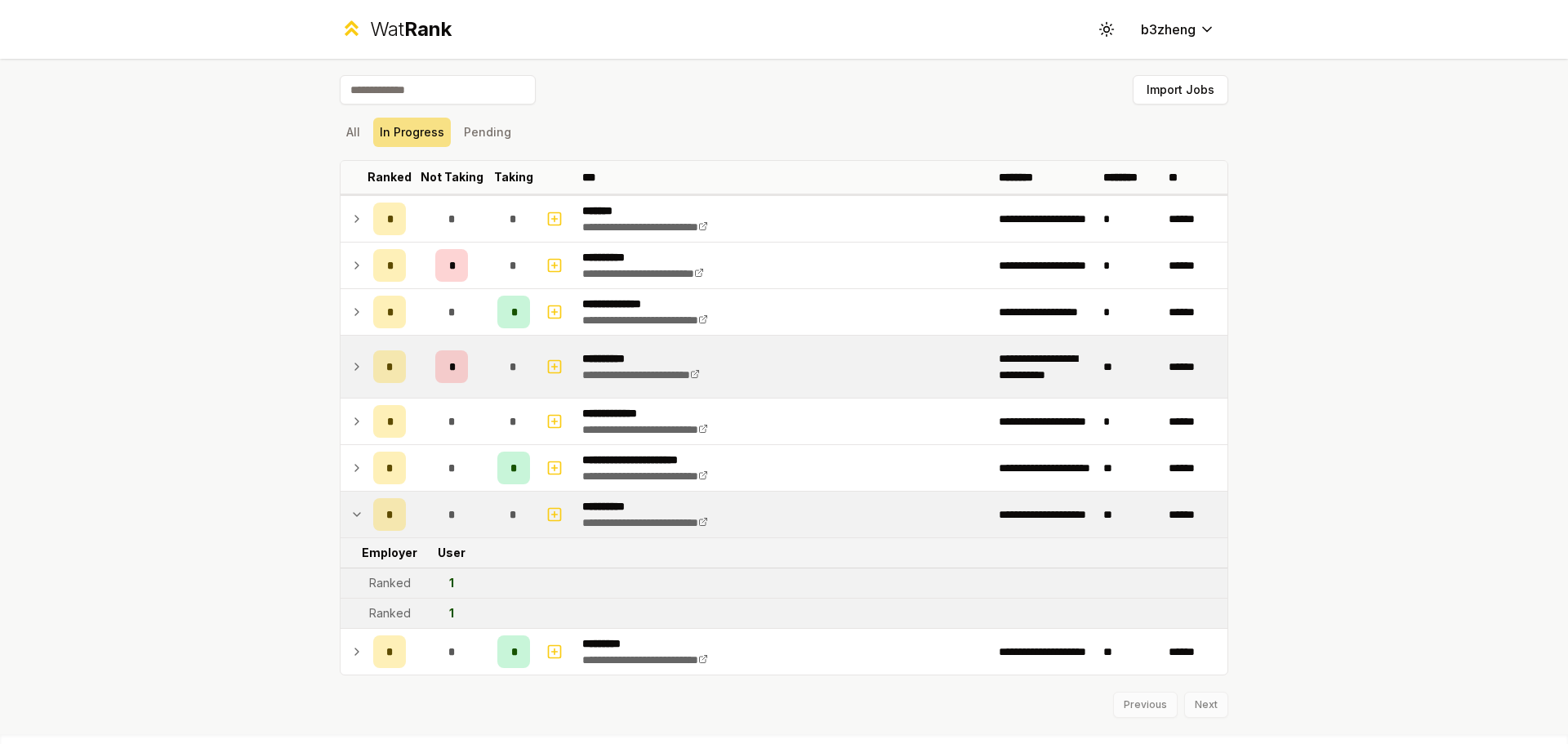
drag, startPoint x: 505, startPoint y: 337, endPoint x: 498, endPoint y: 344, distance: 9.9
click at [502, 339] on td "*" at bounding box center [513, 367] width 45 height 62
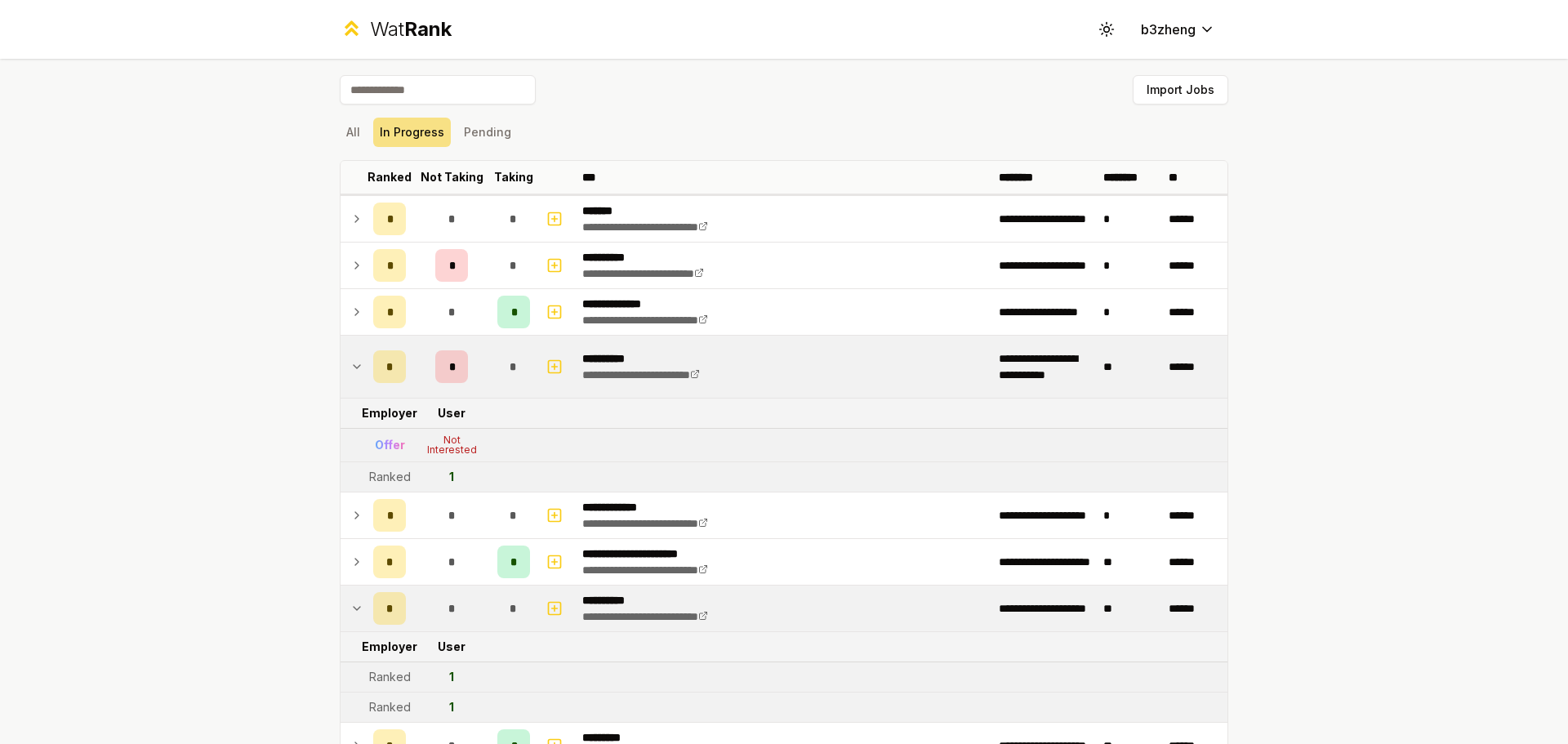
click at [526, 363] on td "*" at bounding box center [513, 367] width 45 height 62
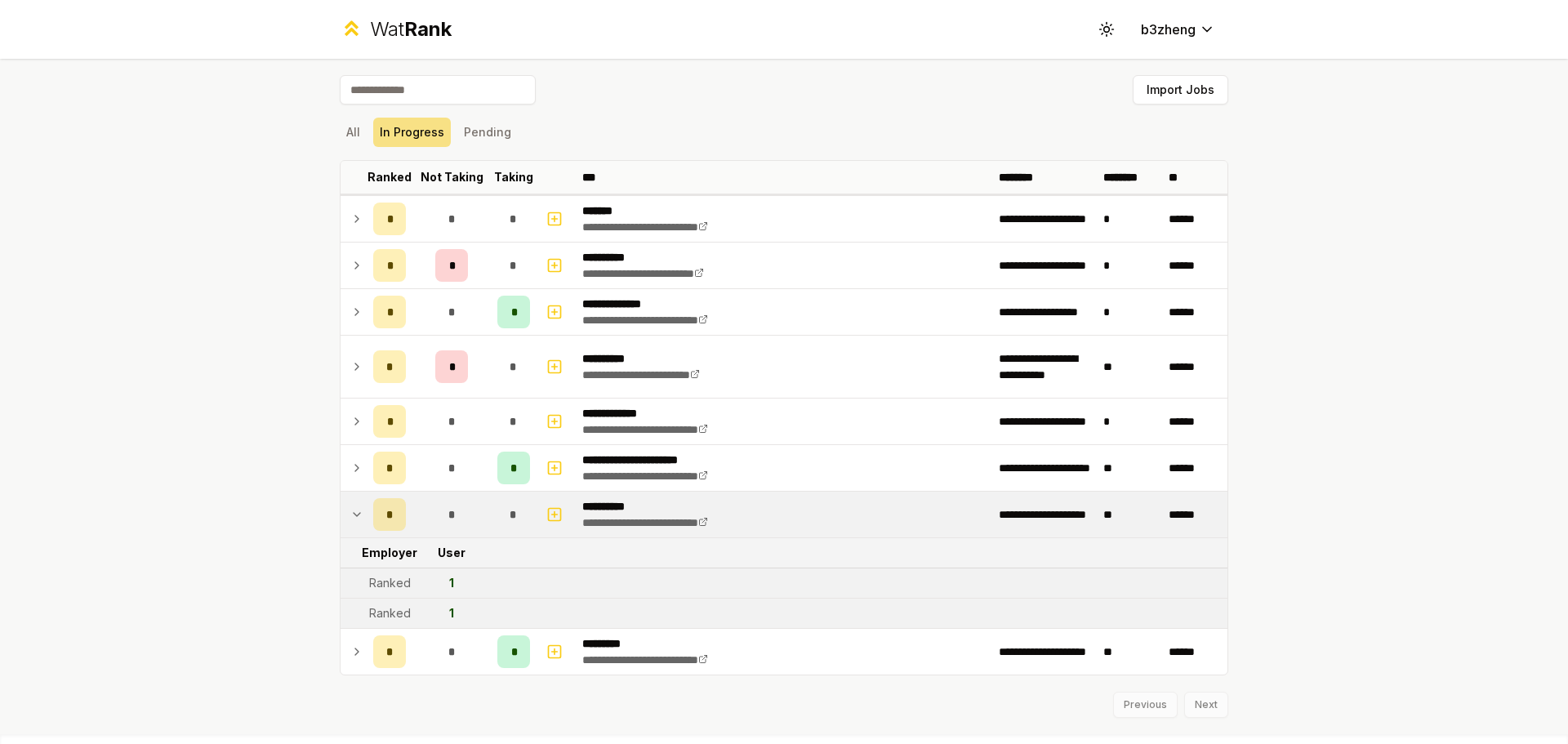
drag, startPoint x: 1019, startPoint y: 67, endPoint x: 952, endPoint y: 94, distance: 72.2
click at [835, 91] on div "Import Jobs" at bounding box center [784, 93] width 888 height 36
